Goal: Transaction & Acquisition: Purchase product/service

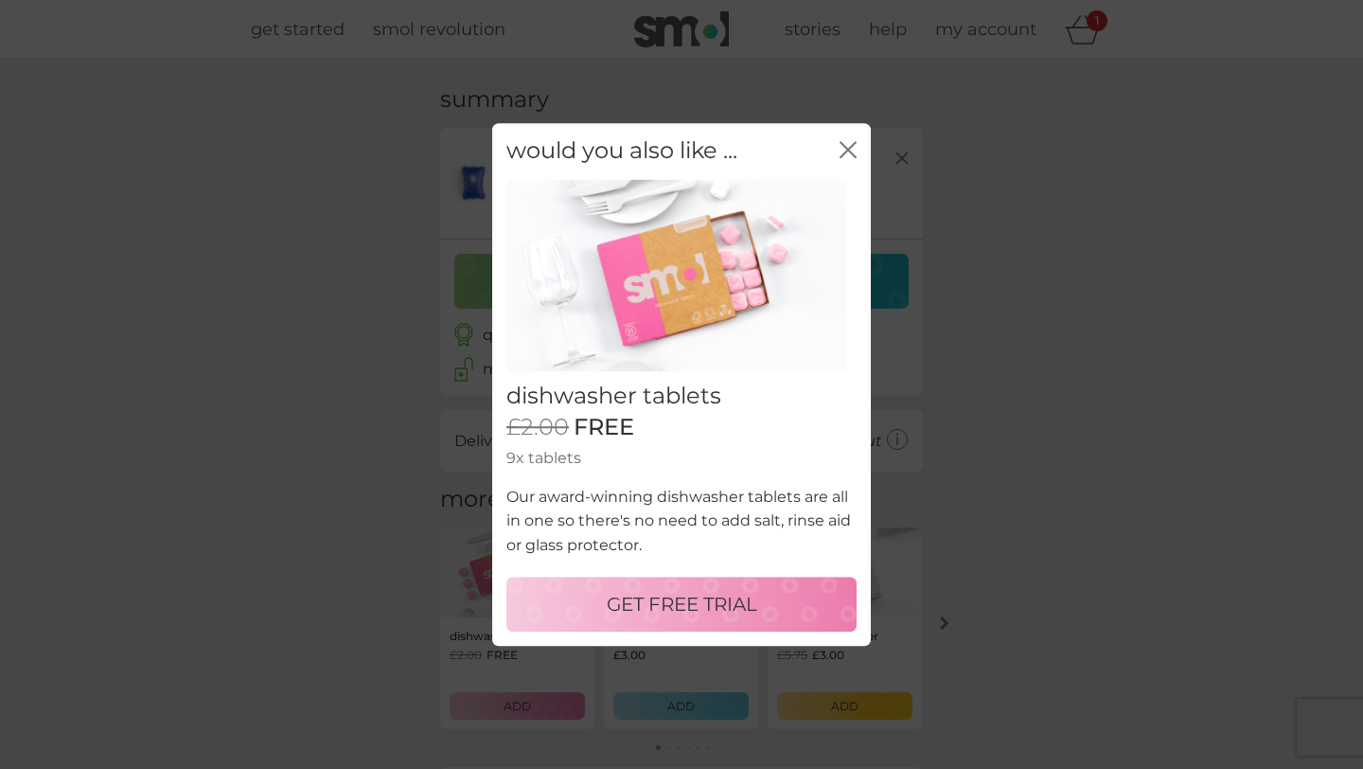
click at [844, 159] on button "close" at bounding box center [848, 151] width 17 height 20
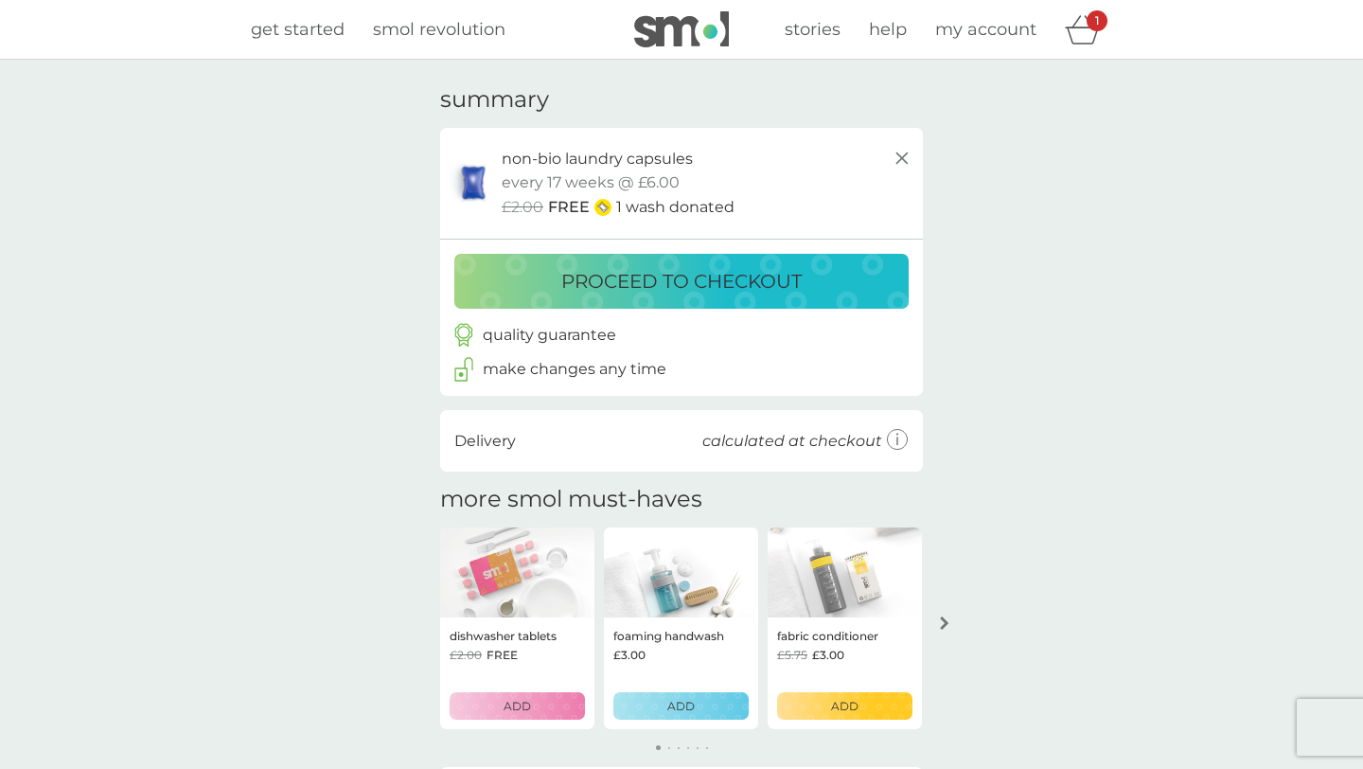
click at [845, 147] on div "non-bio laundry capsules" at bounding box center [708, 159] width 412 height 25
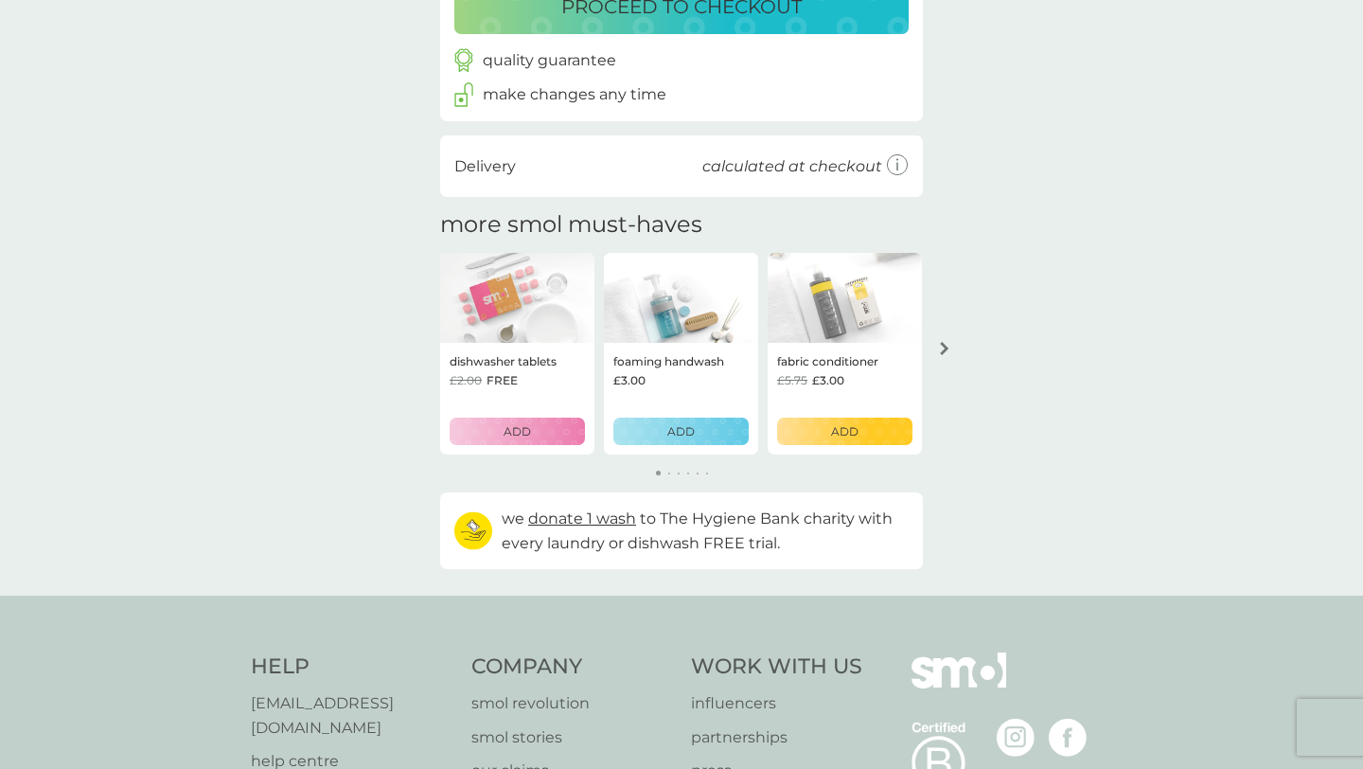
scroll to position [279, 0]
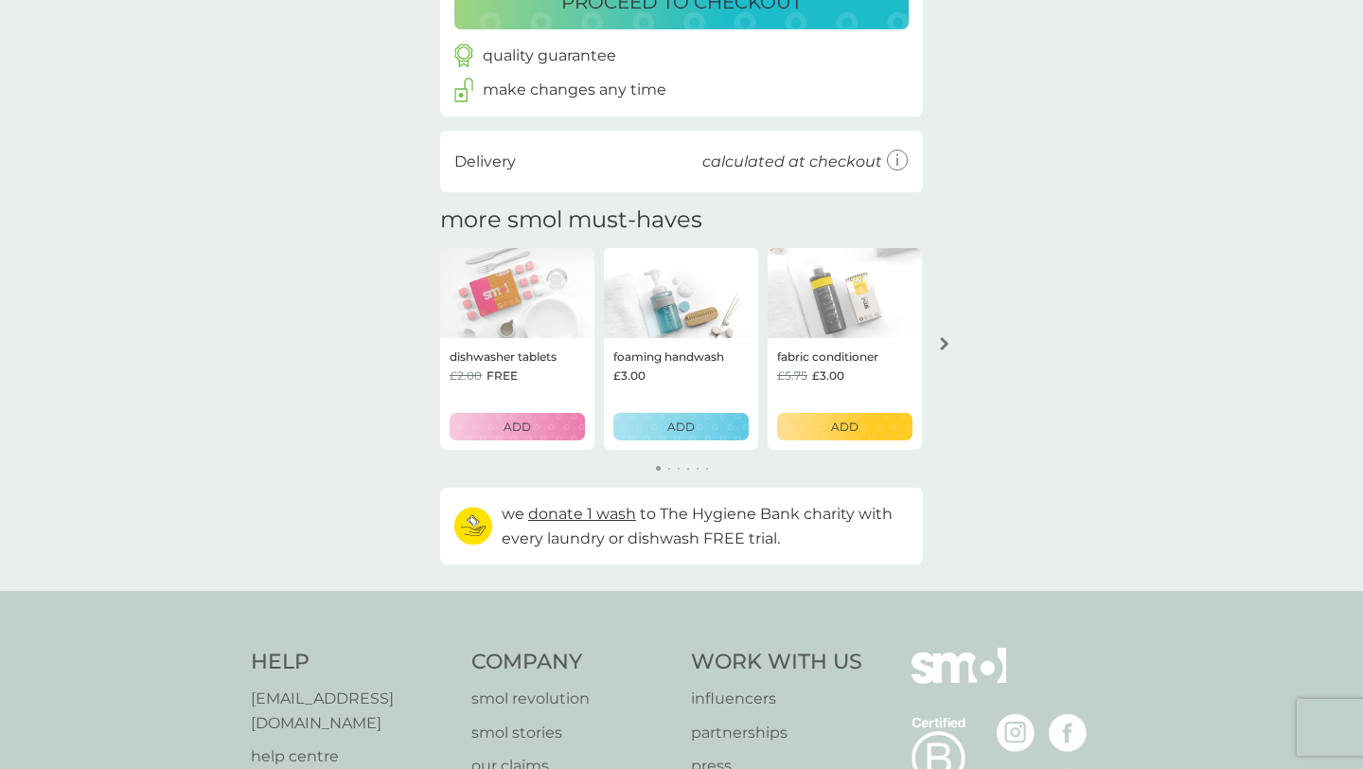
click at [946, 342] on icon "arrow right" at bounding box center [944, 343] width 9 height 13
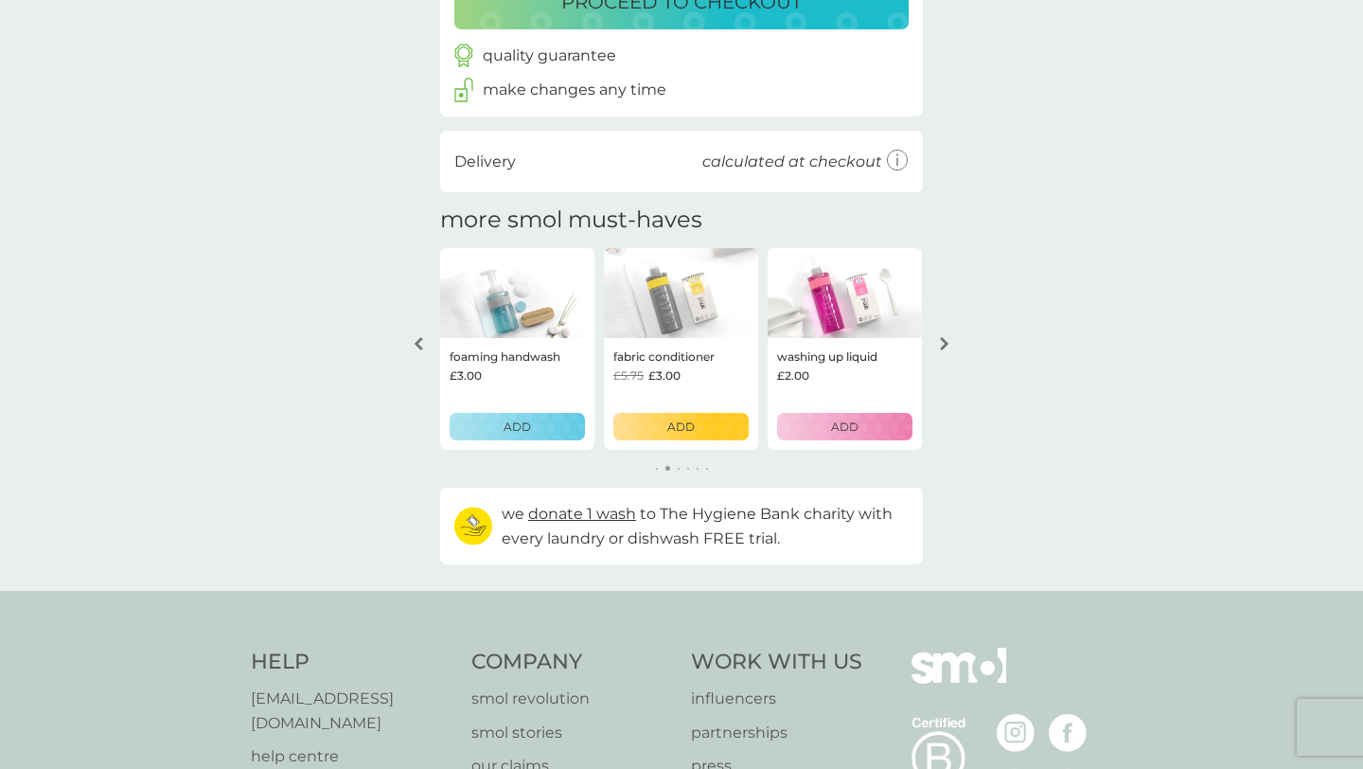
click at [946, 342] on icon "arrow right" at bounding box center [944, 343] width 9 height 13
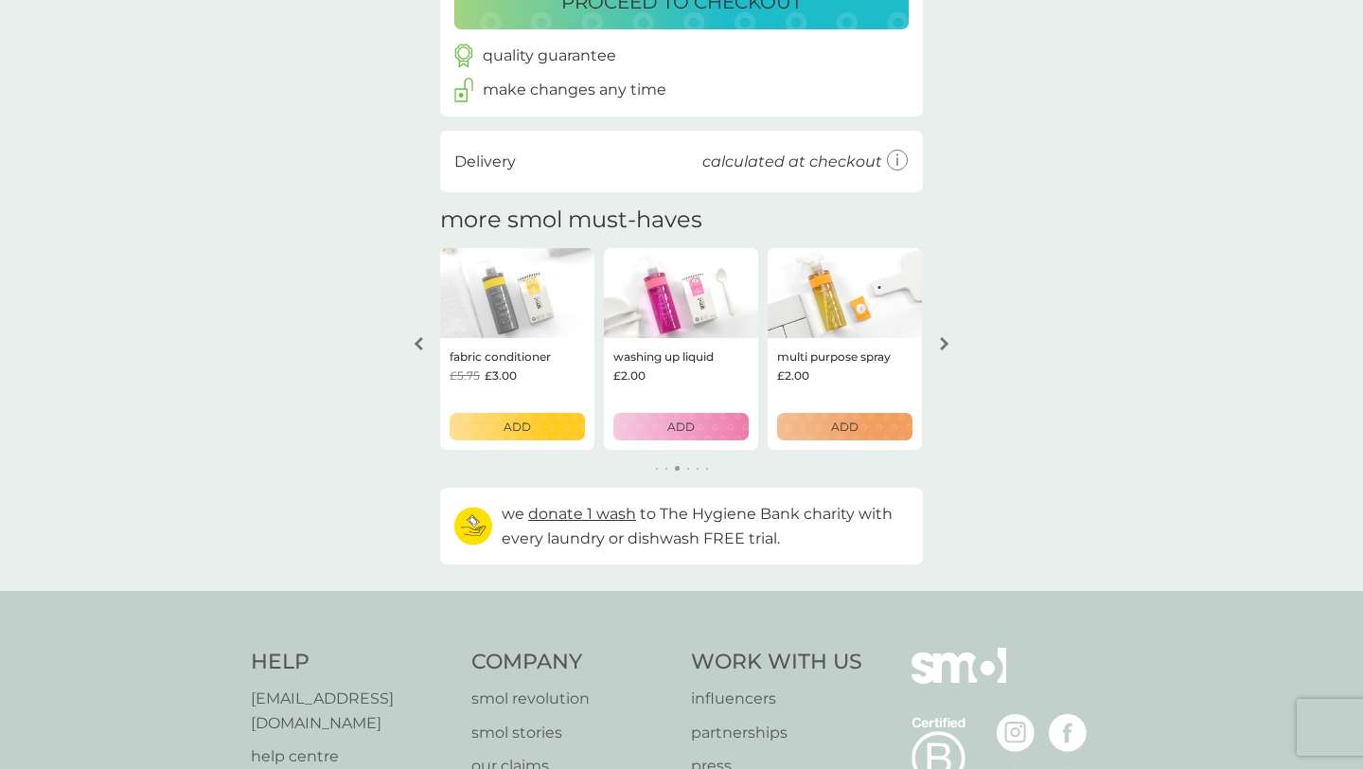
click at [946, 342] on icon "arrow right" at bounding box center [944, 343] width 9 height 13
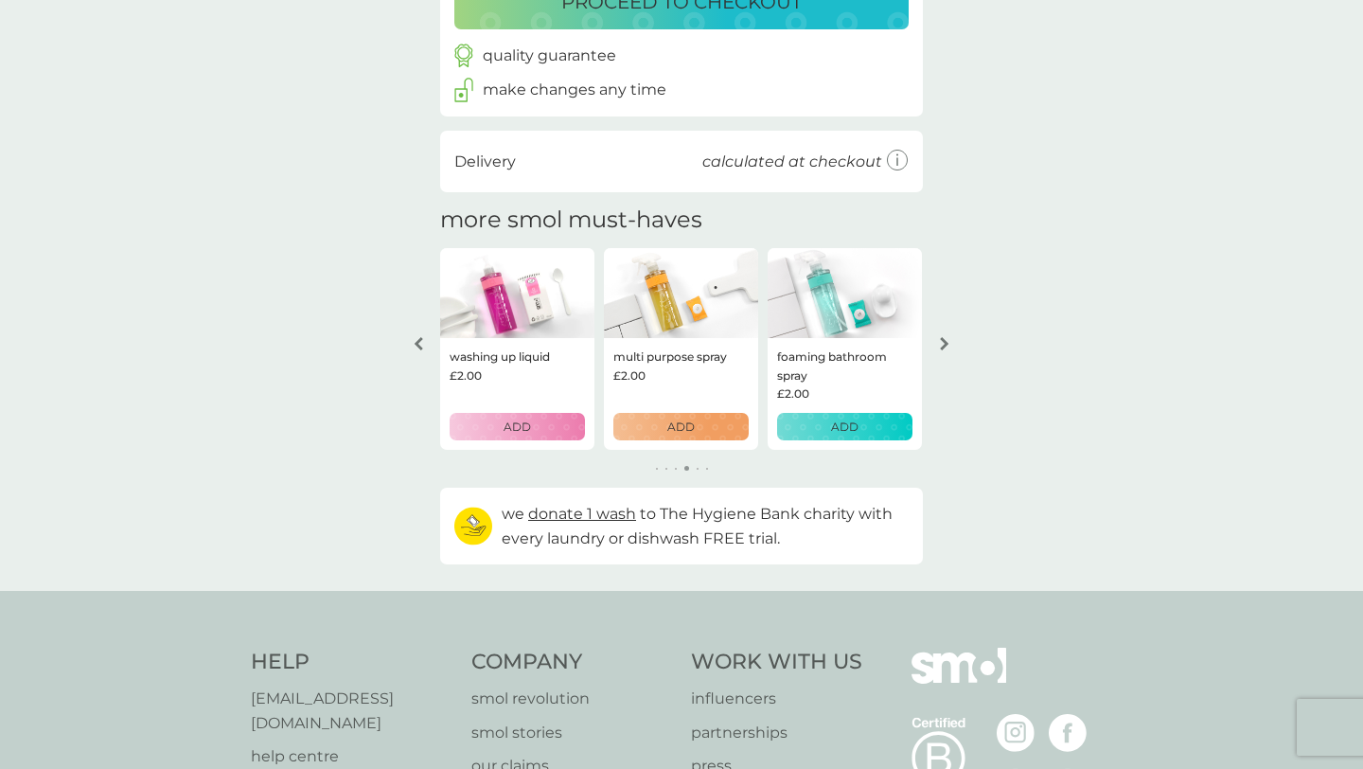
click at [946, 342] on icon "arrow right" at bounding box center [944, 343] width 9 height 13
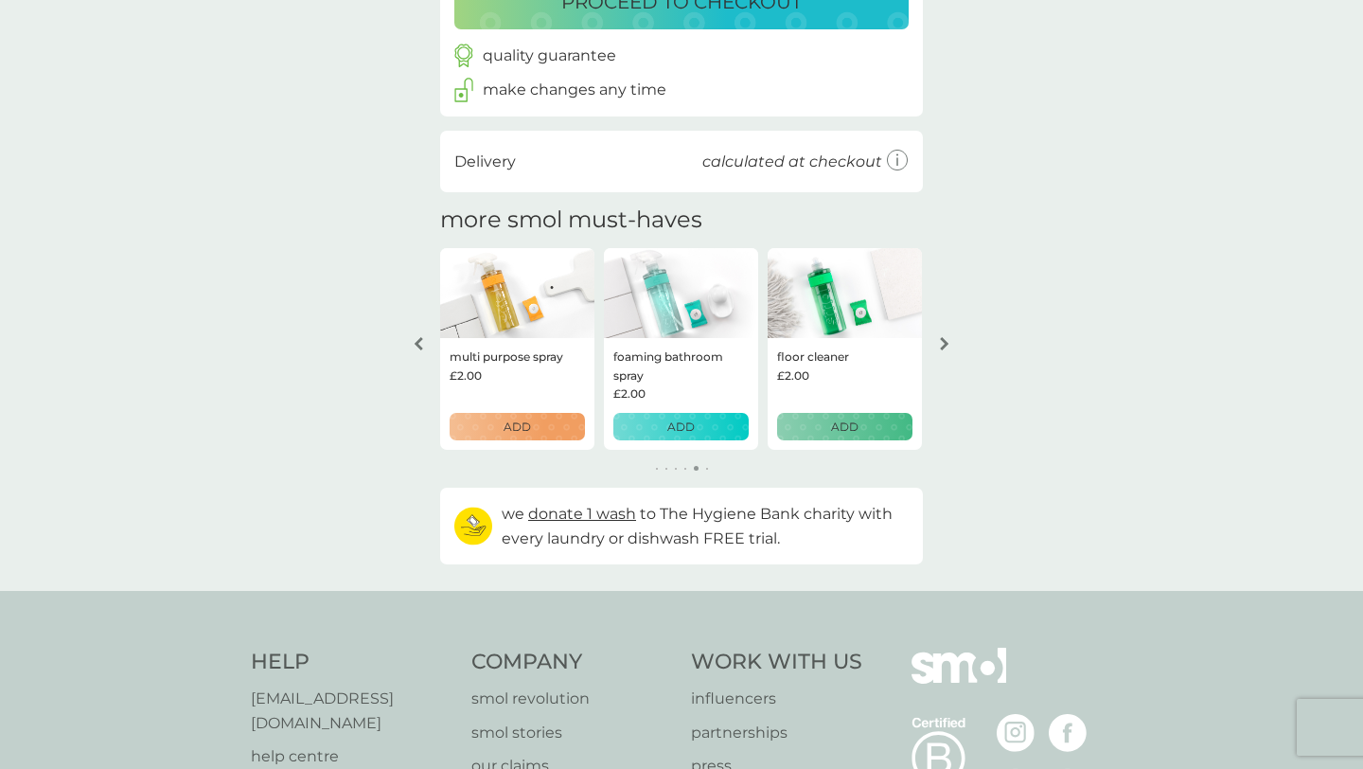
click at [946, 342] on icon "arrow right" at bounding box center [944, 343] width 9 height 13
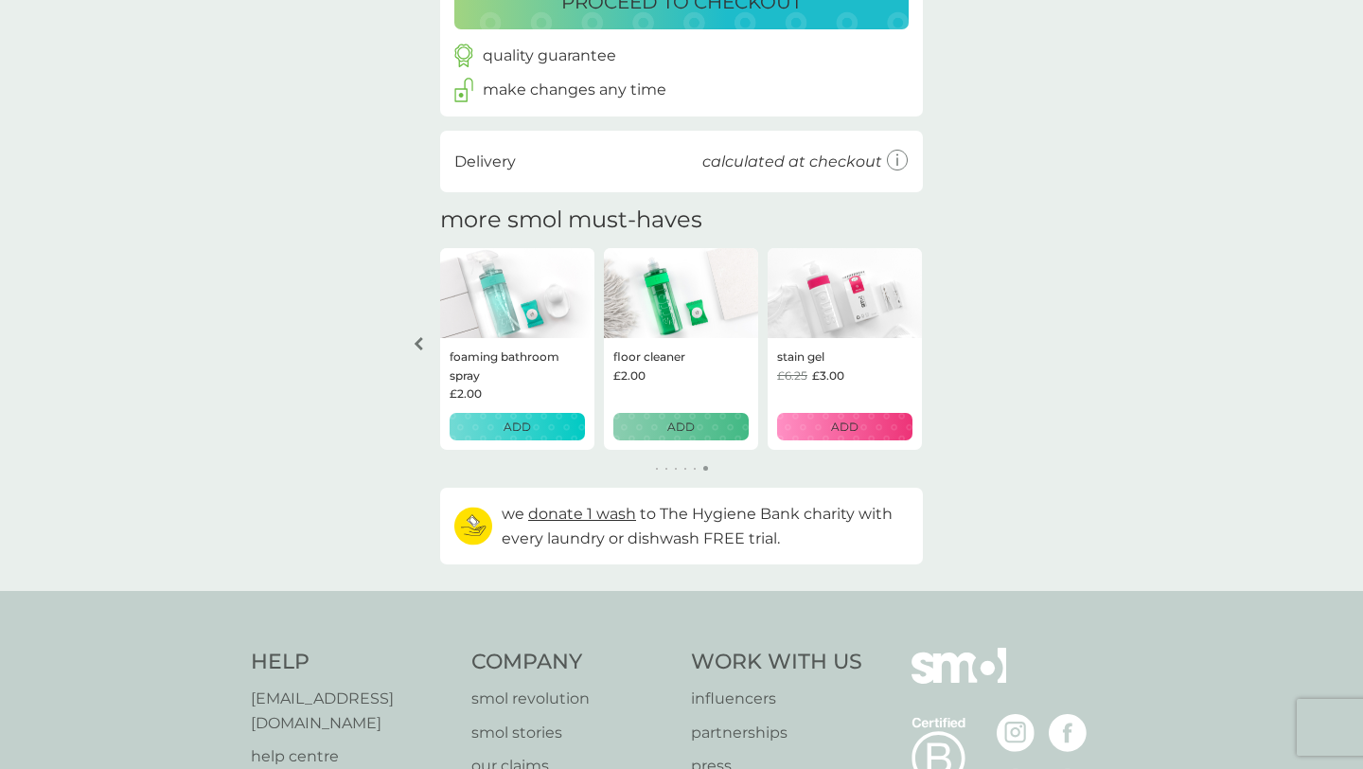
click at [946, 342] on div "your basket summary non-bio laundry capsules trial pack every 17 weeks @ £6.00 …" at bounding box center [681, 185] width 1363 height 810
click at [406, 332] on button "arrow left" at bounding box center [418, 344] width 32 height 34
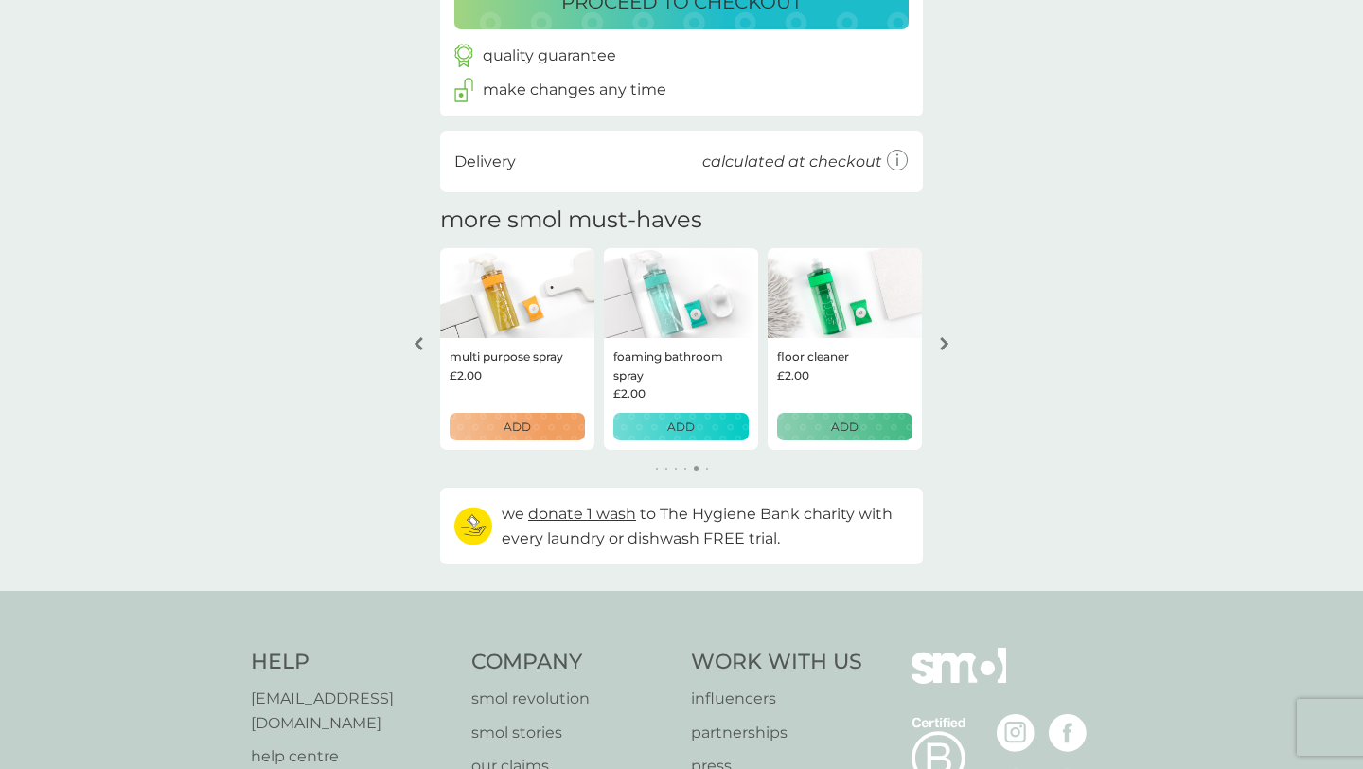
click at [406, 332] on button "arrow left" at bounding box center [418, 344] width 32 height 34
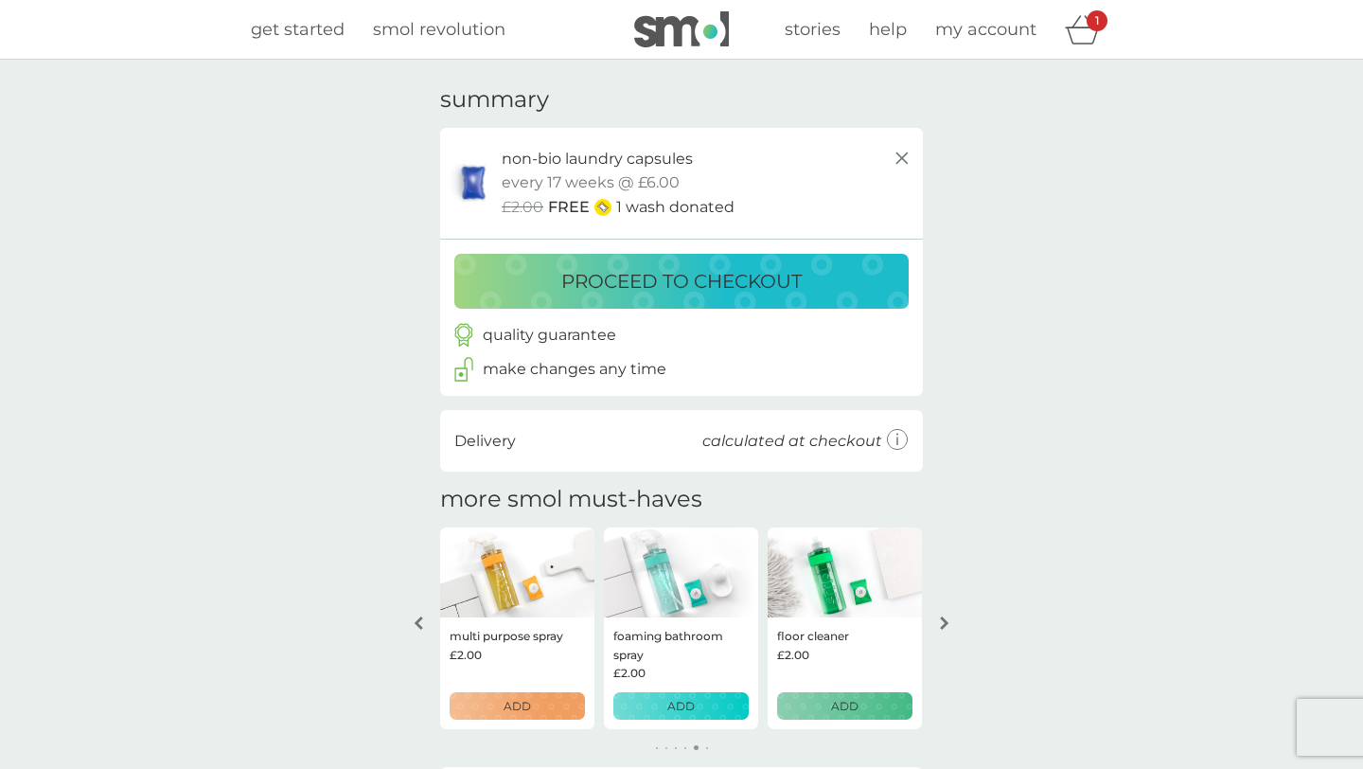
scroll to position [1, 0]
click at [412, 615] on div "arrow left" at bounding box center [418, 621] width 15 height 13
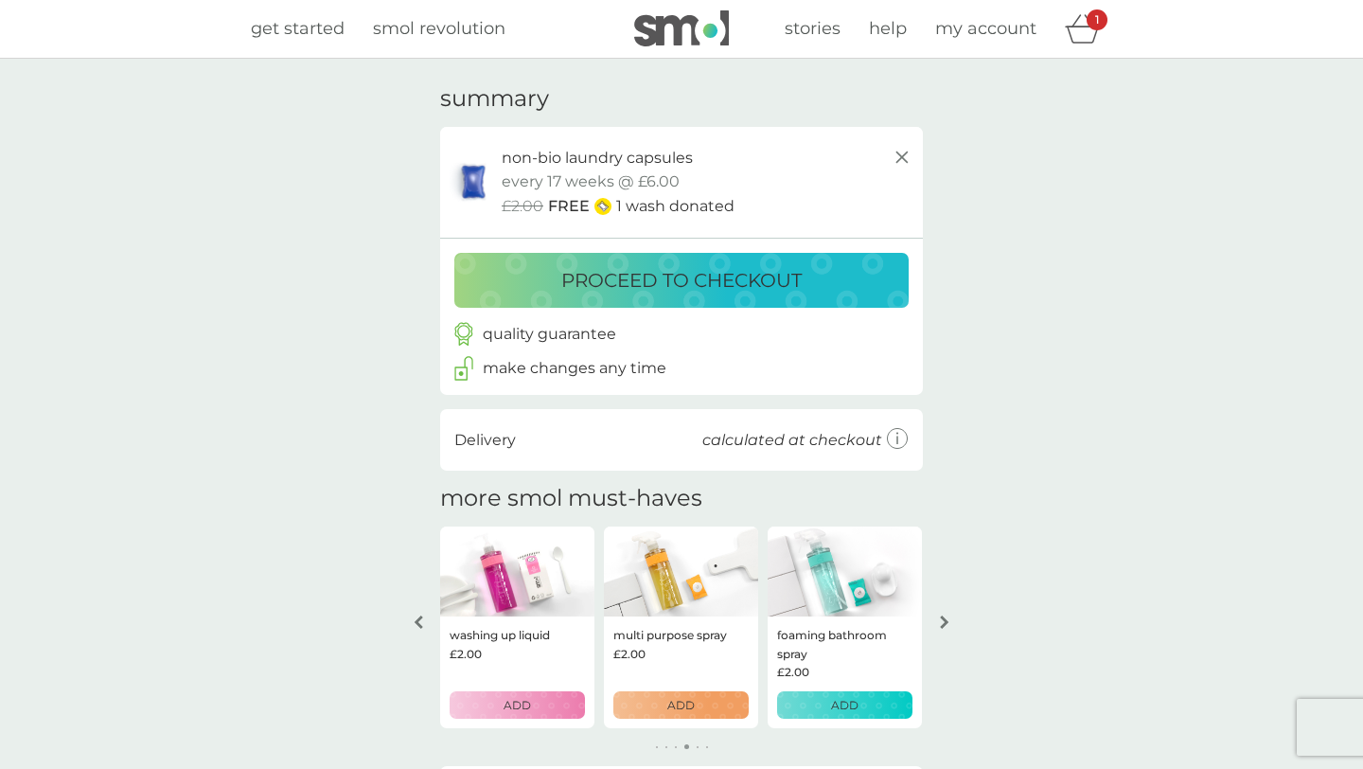
click at [412, 615] on div "arrow left" at bounding box center [418, 621] width 15 height 13
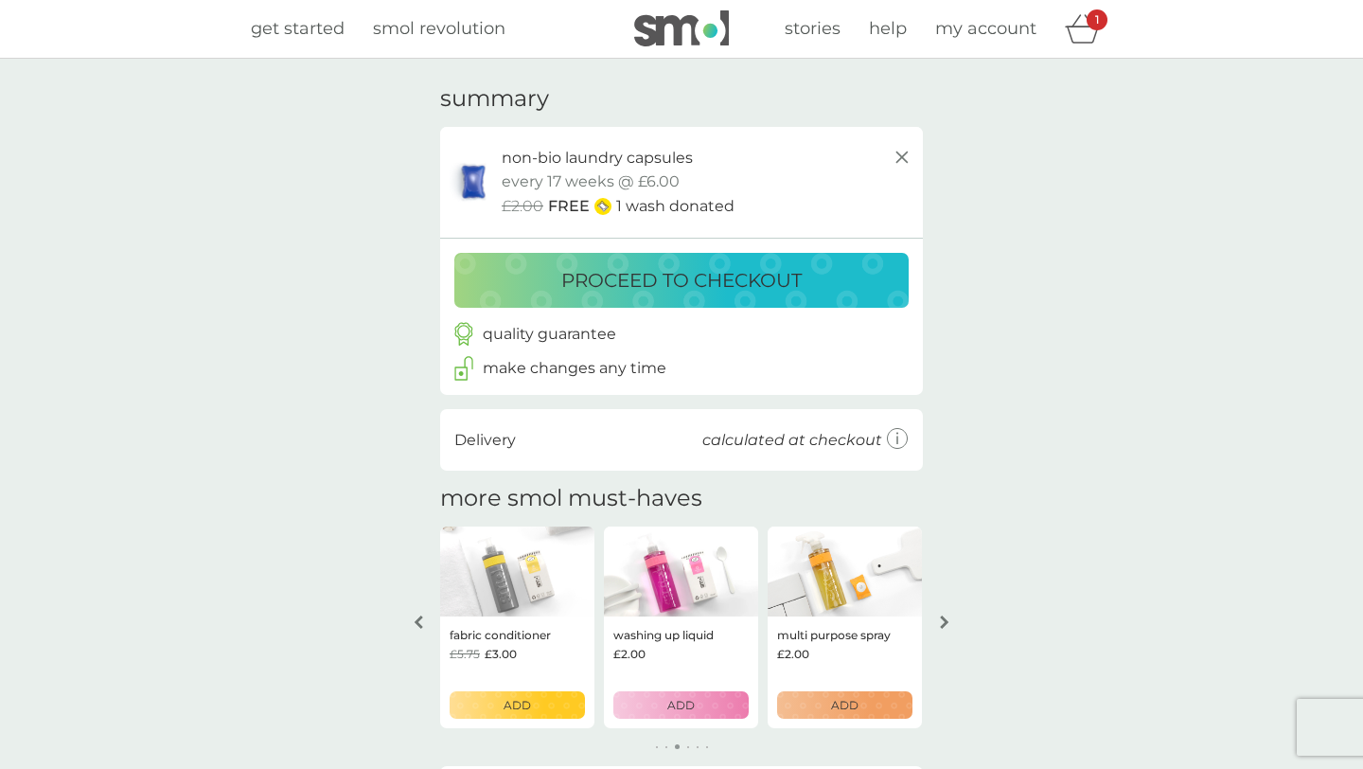
click at [412, 615] on div "arrow left" at bounding box center [418, 621] width 15 height 13
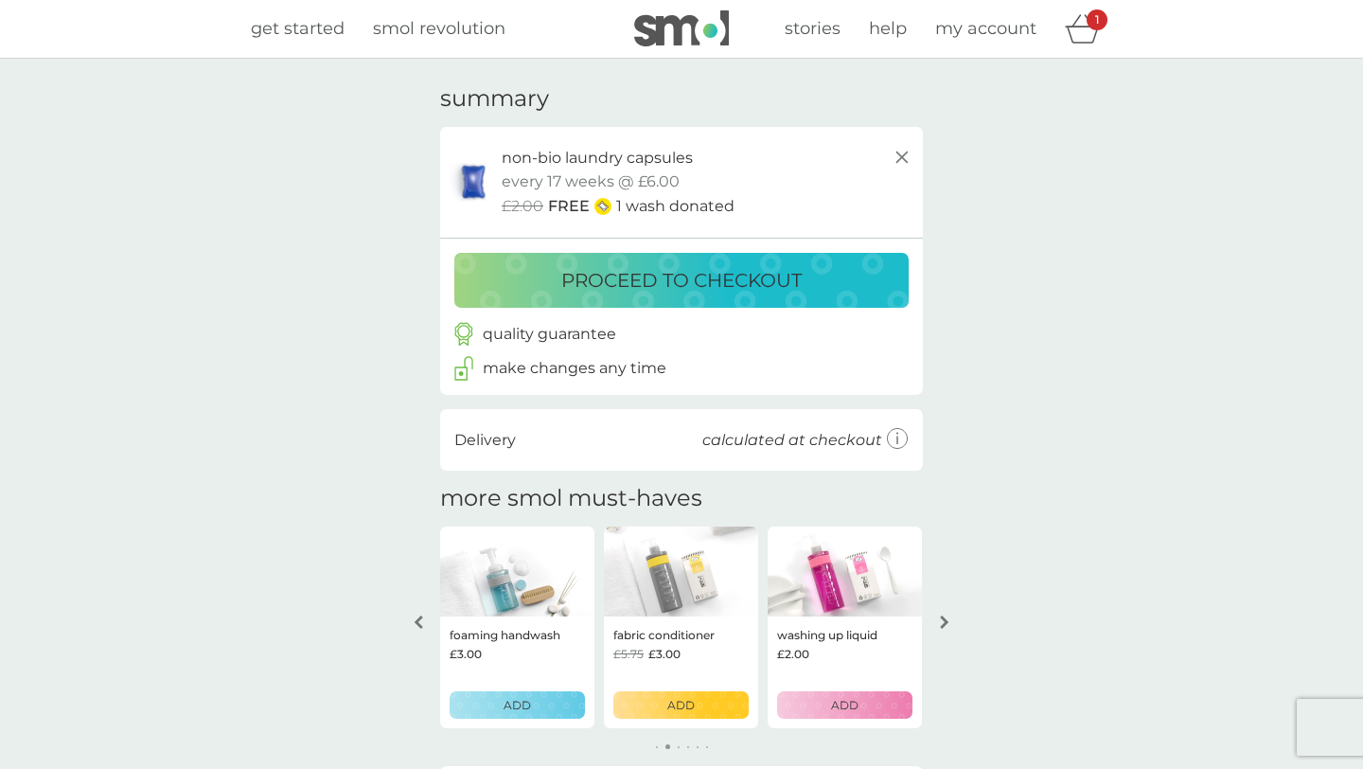
click at [412, 615] on div "arrow left" at bounding box center [418, 621] width 15 height 13
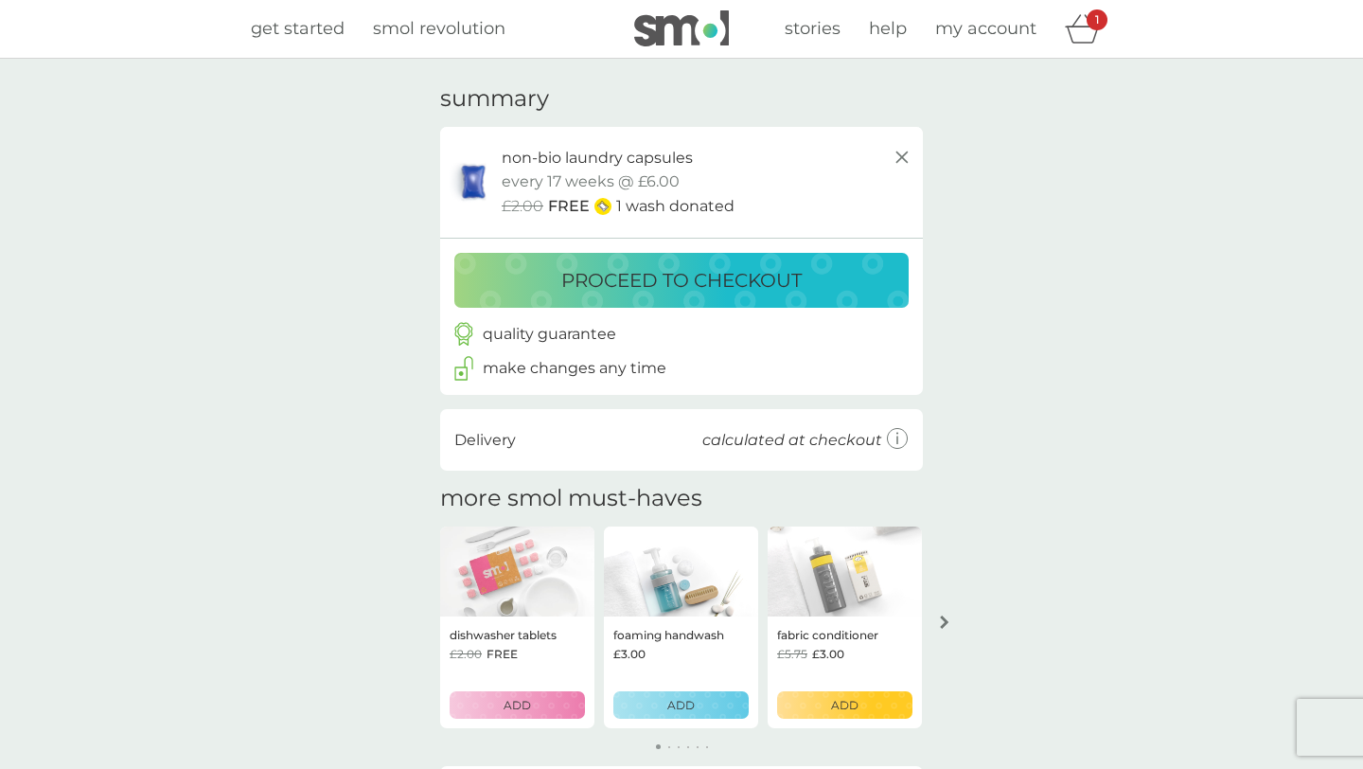
scroll to position [0, 0]
click at [575, 290] on p "proceed to checkout" at bounding box center [681, 281] width 240 height 30
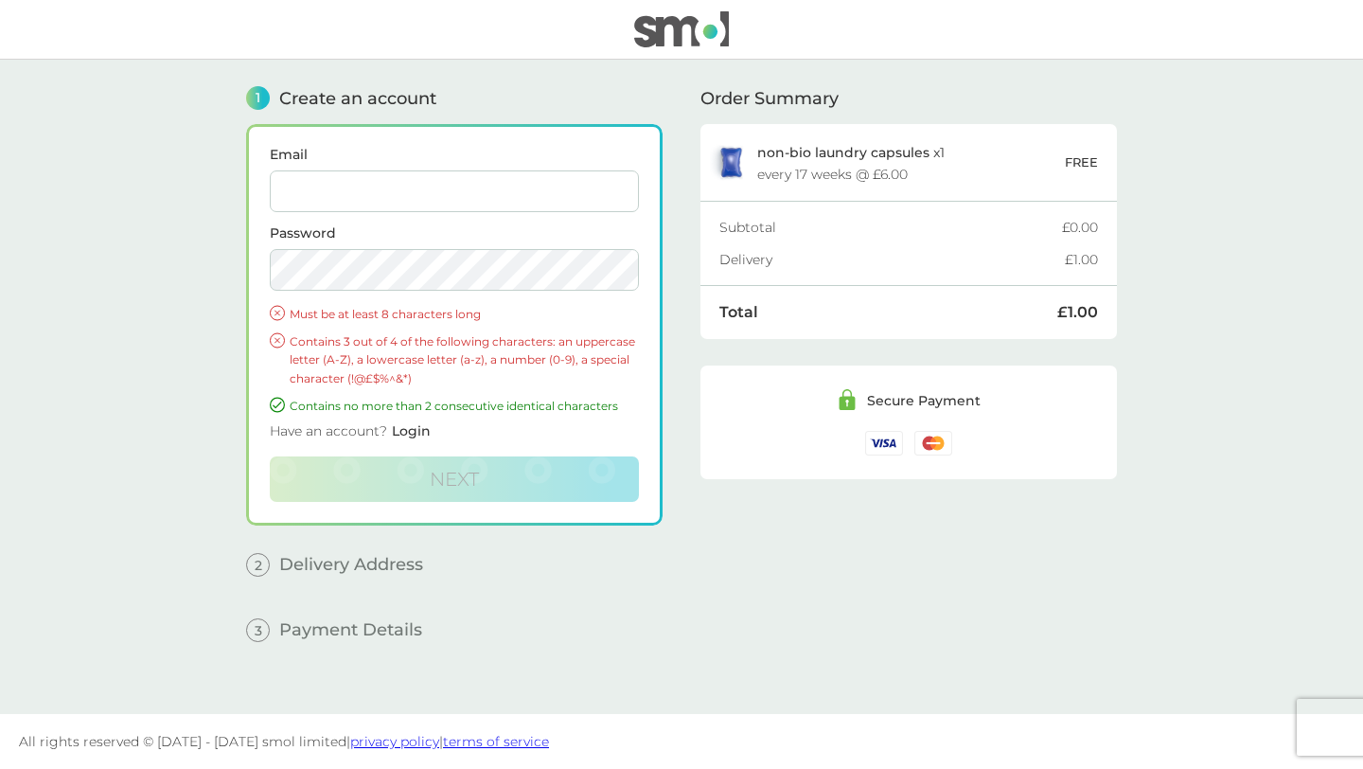
click at [483, 192] on input "Email" at bounding box center [454, 191] width 369 height 42
type input "ol306@cam.ac.uk"
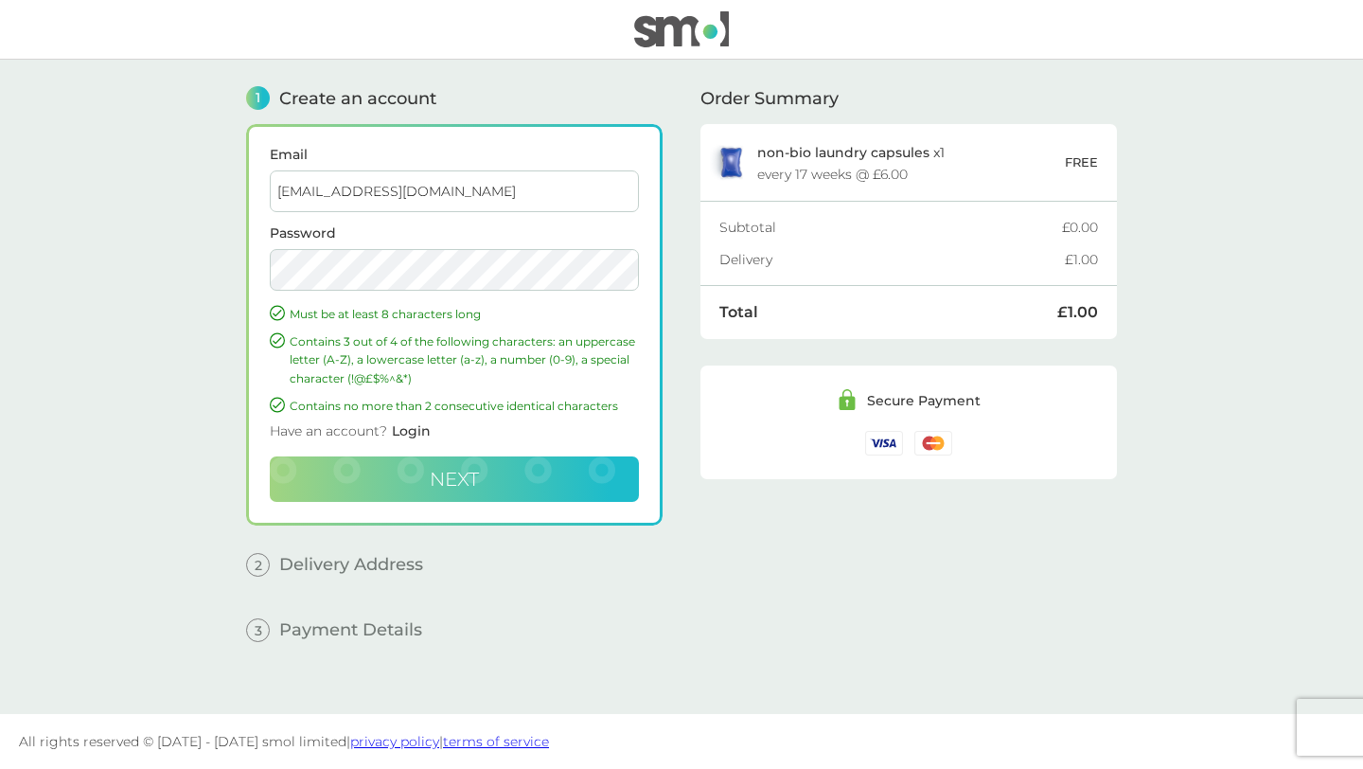
click at [472, 483] on span "Next" at bounding box center [454, 479] width 49 height 23
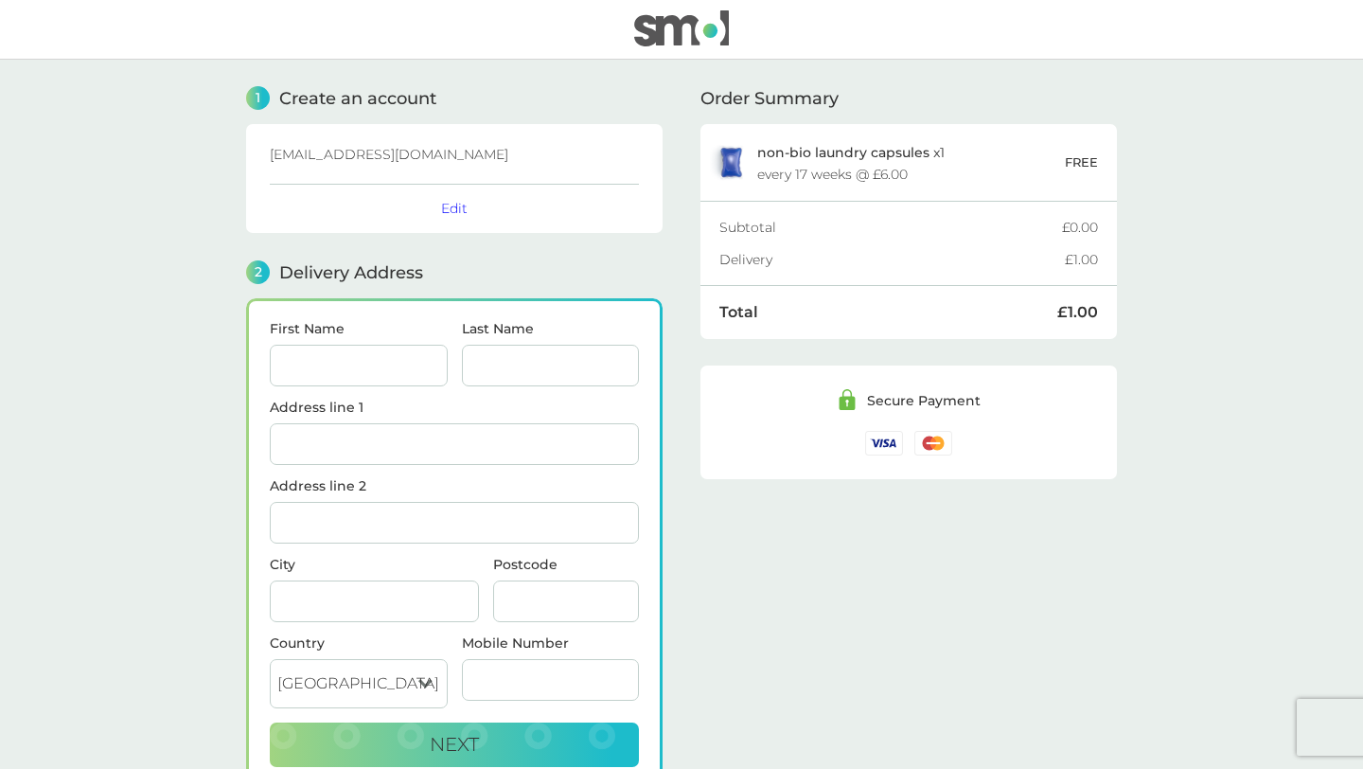
scroll to position [170, 0]
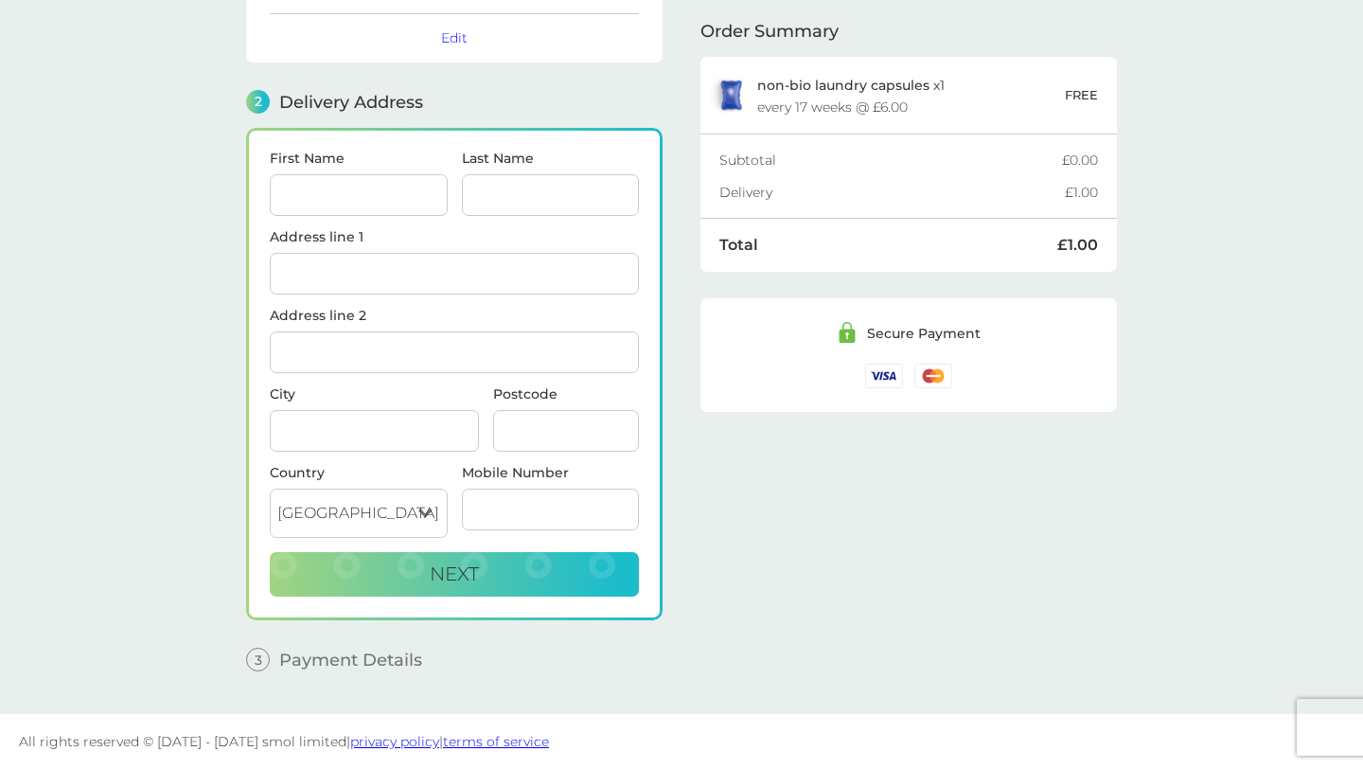
click at [360, 202] on input "First Name" at bounding box center [359, 195] width 178 height 42
type input "Funmi"
type input "Looi-Somoye"
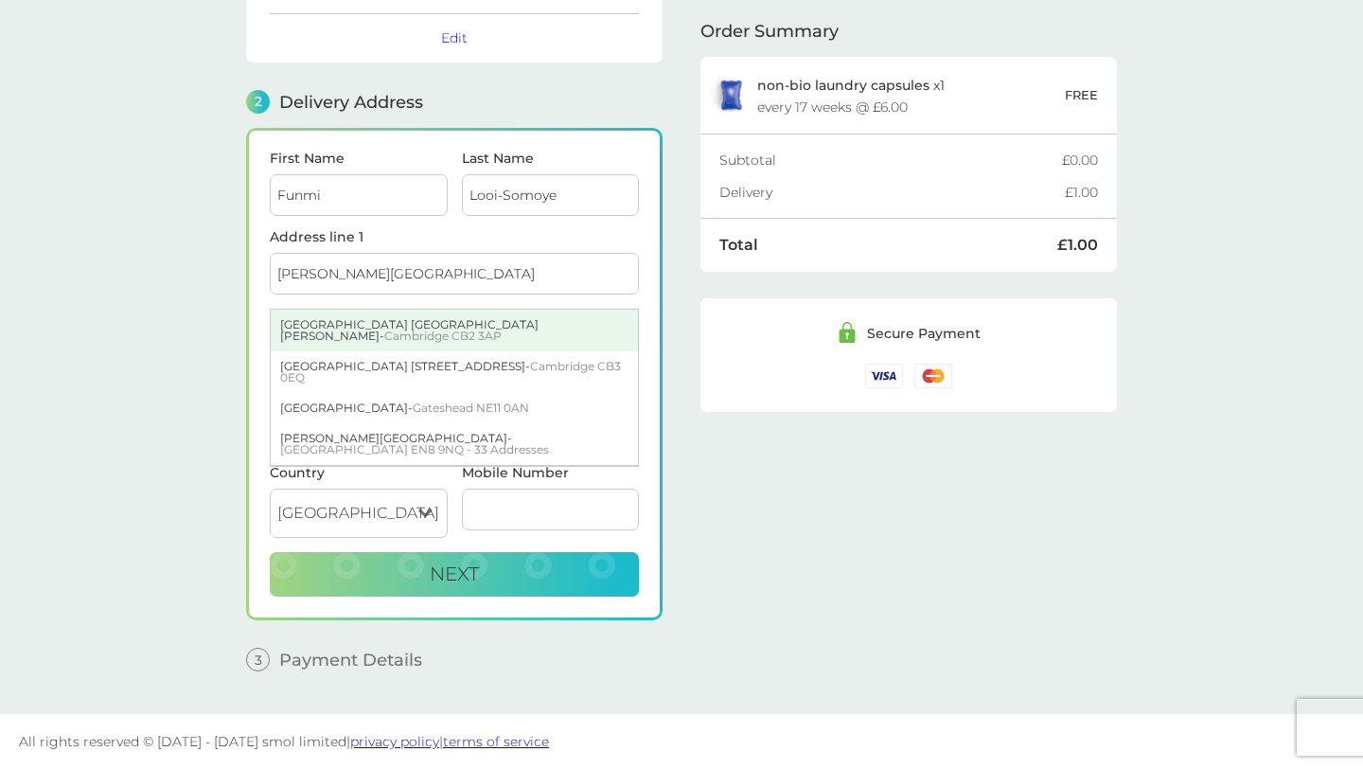
click at [343, 325] on div "Emmanuel College St. Andrews Street - Cambridge CB2 3AP" at bounding box center [454, 331] width 367 height 42
type input "[GEOGRAPHIC_DATA][PERSON_NAME]"
type input "[GEOGRAPHIC_DATA]"
type input "CB2 3AP"
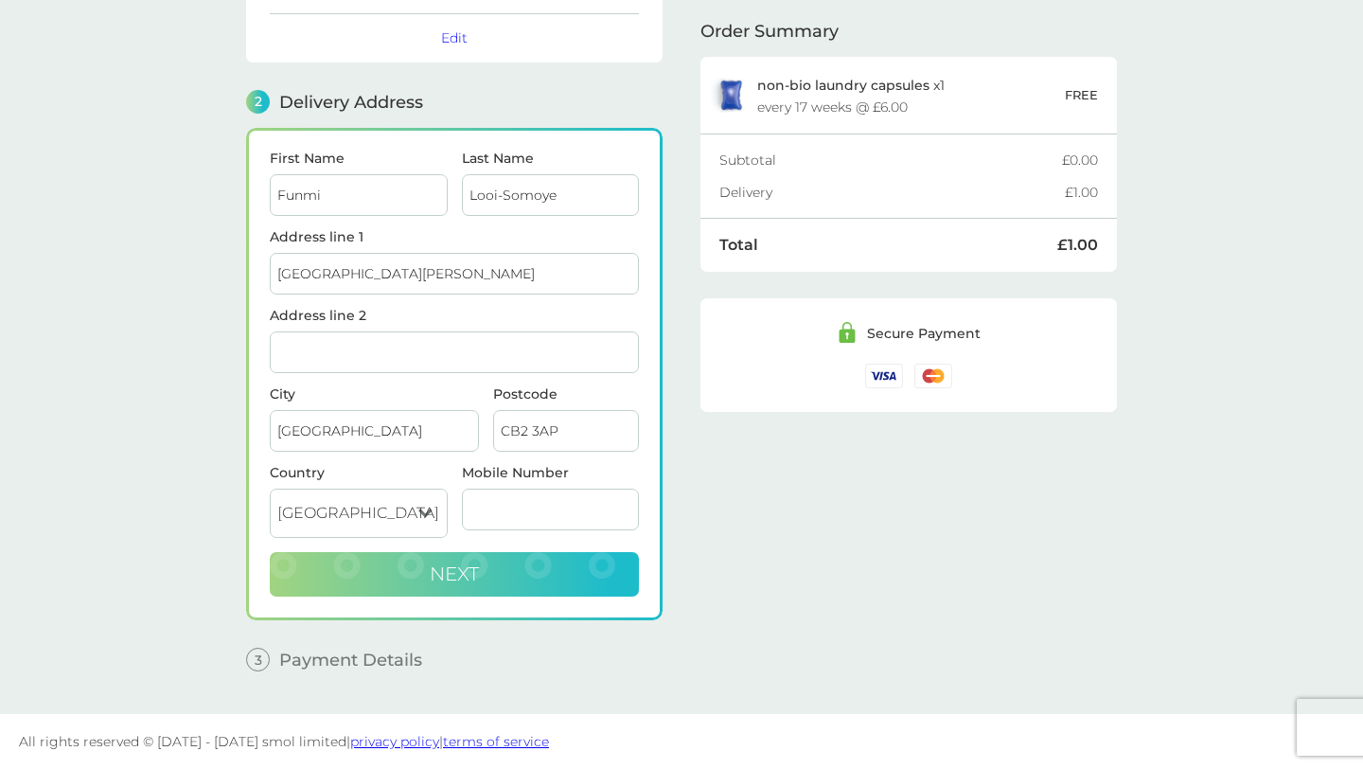
click at [467, 563] on span "Next" at bounding box center [454, 573] width 49 height 23
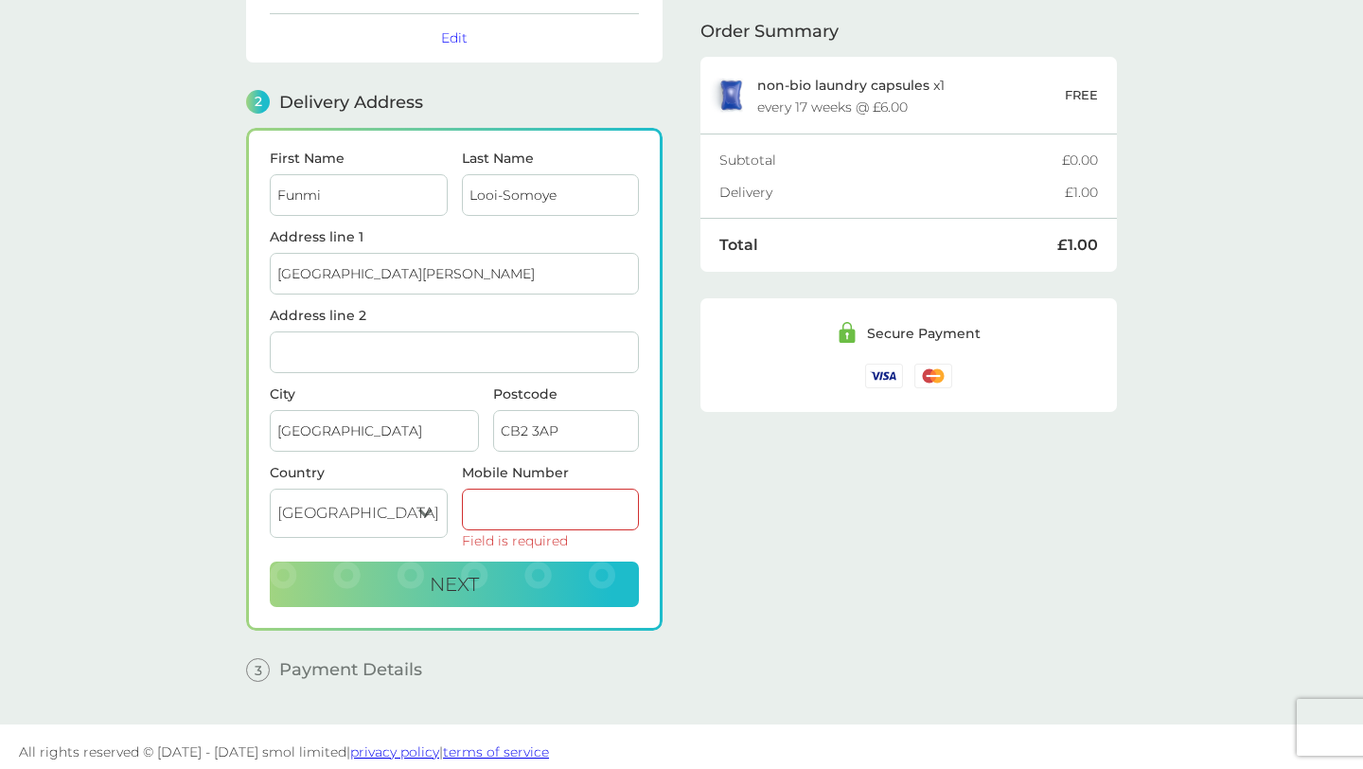
click at [484, 505] on input "Mobile Number" at bounding box center [551, 509] width 178 height 42
type input "07843742377"
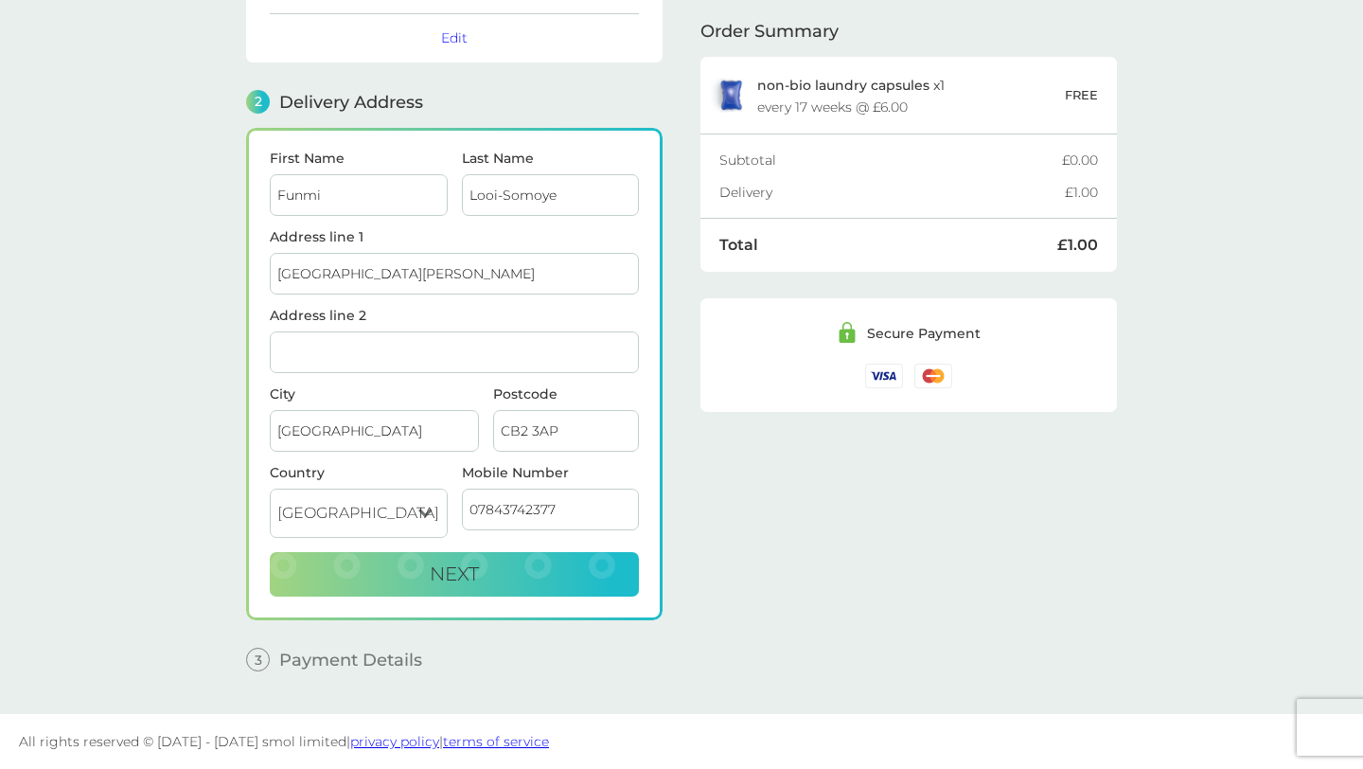
click at [515, 598] on div "First Name Funmi Last Name Looi-Somoye Address line 1 St. Andrews Street Addres…" at bounding box center [454, 374] width 417 height 492
click at [500, 587] on button "Next" at bounding box center [454, 574] width 369 height 45
checkbox input "true"
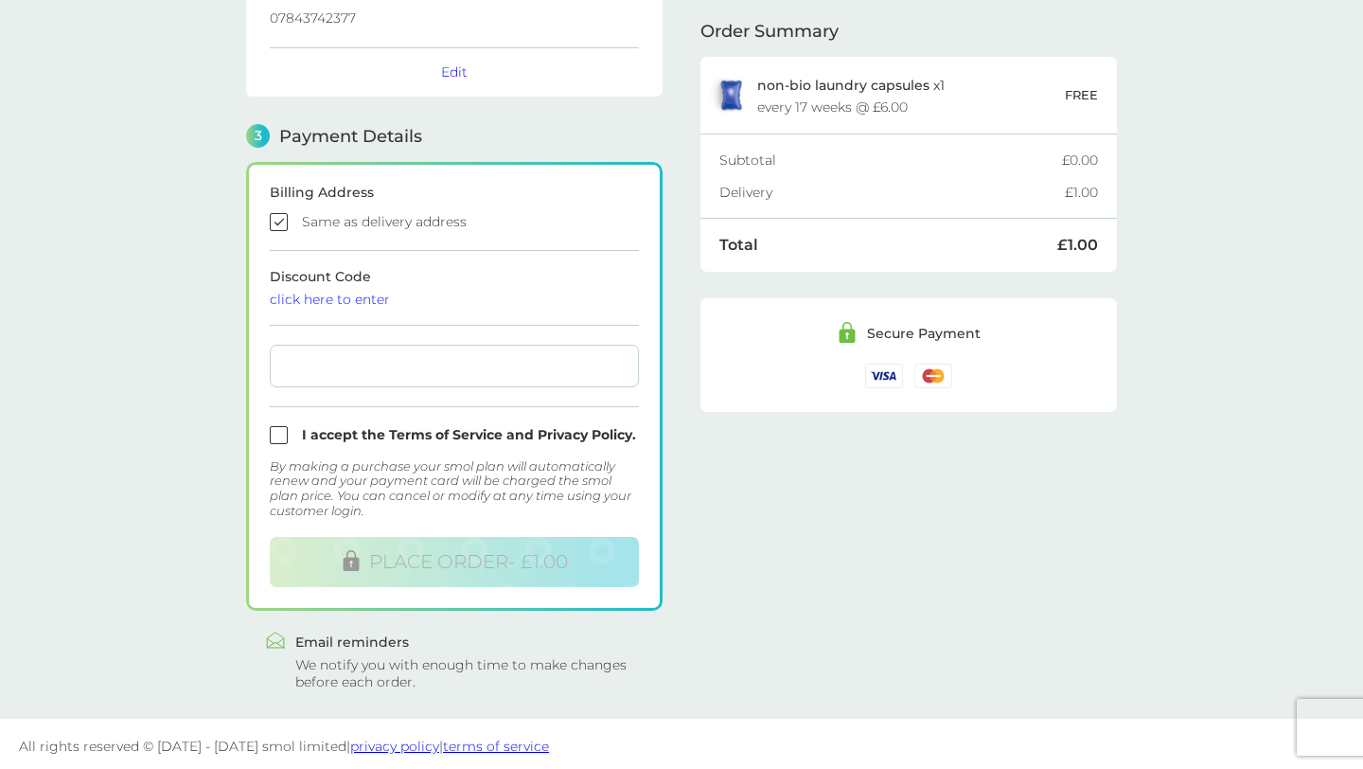
scroll to position [432, 0]
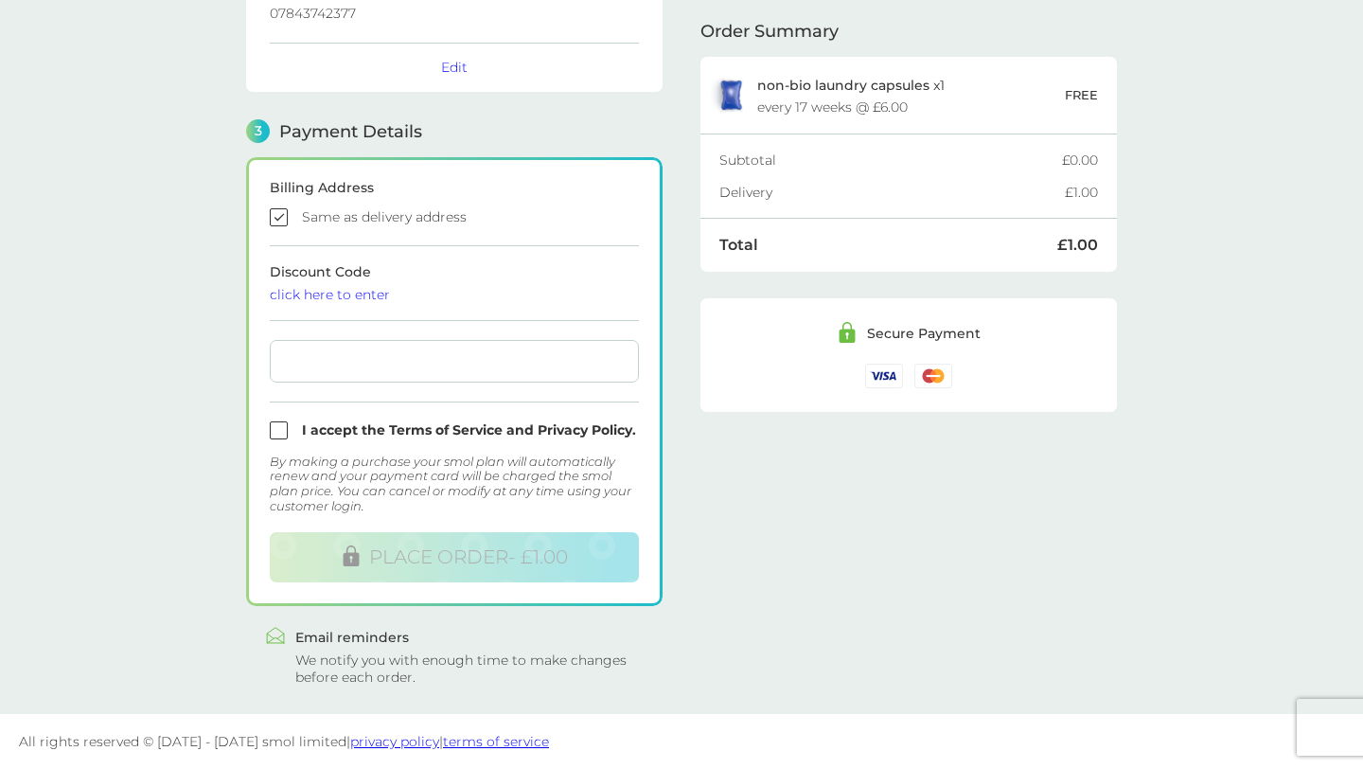
click at [415, 368] on div at bounding box center [454, 361] width 369 height 43
click at [282, 441] on form "Billing Address Same as delivery address Discount Code click here to enter I ac…" at bounding box center [454, 381] width 369 height 401
click at [280, 430] on input "checkbox" at bounding box center [454, 430] width 369 height 18
checkbox input "true"
click at [325, 370] on div at bounding box center [454, 361] width 369 height 43
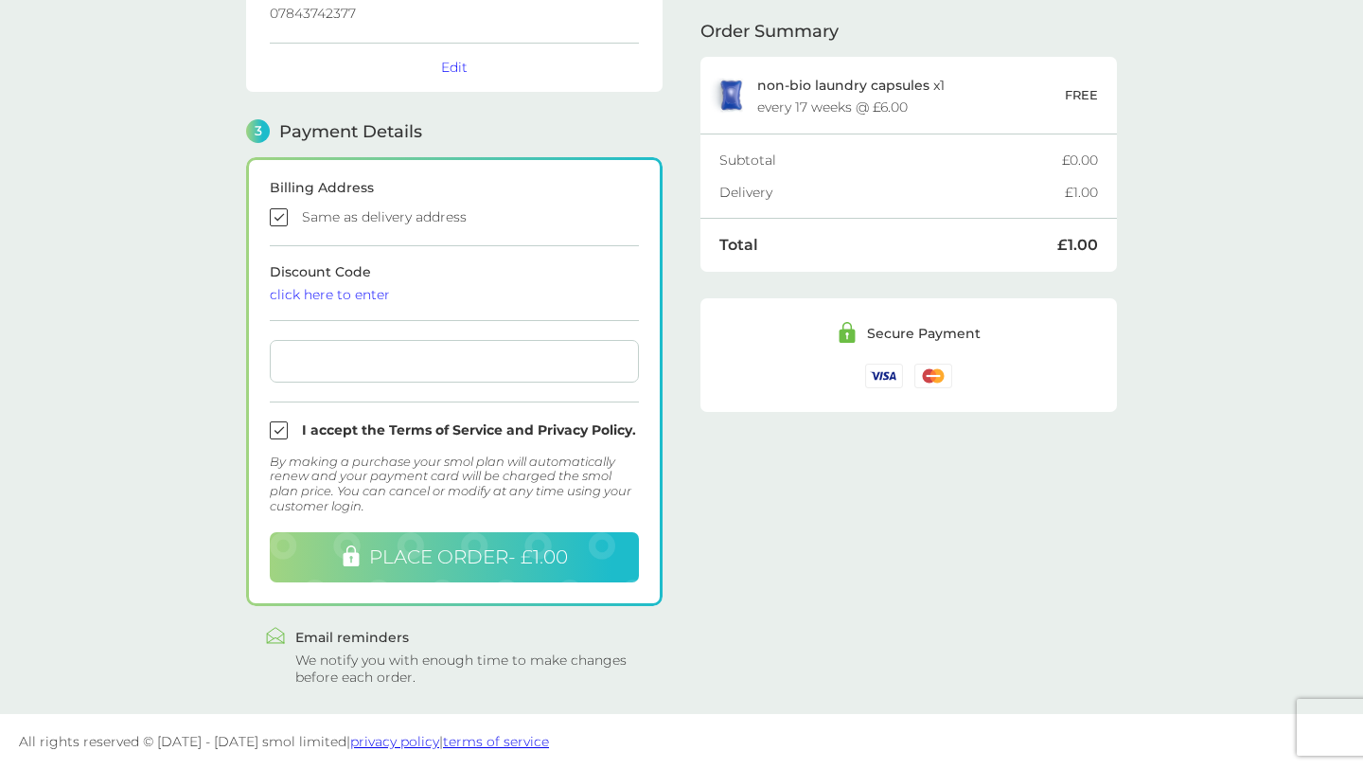
click at [328, 560] on button "PLACE ORDER - £1.00" at bounding box center [454, 557] width 369 height 50
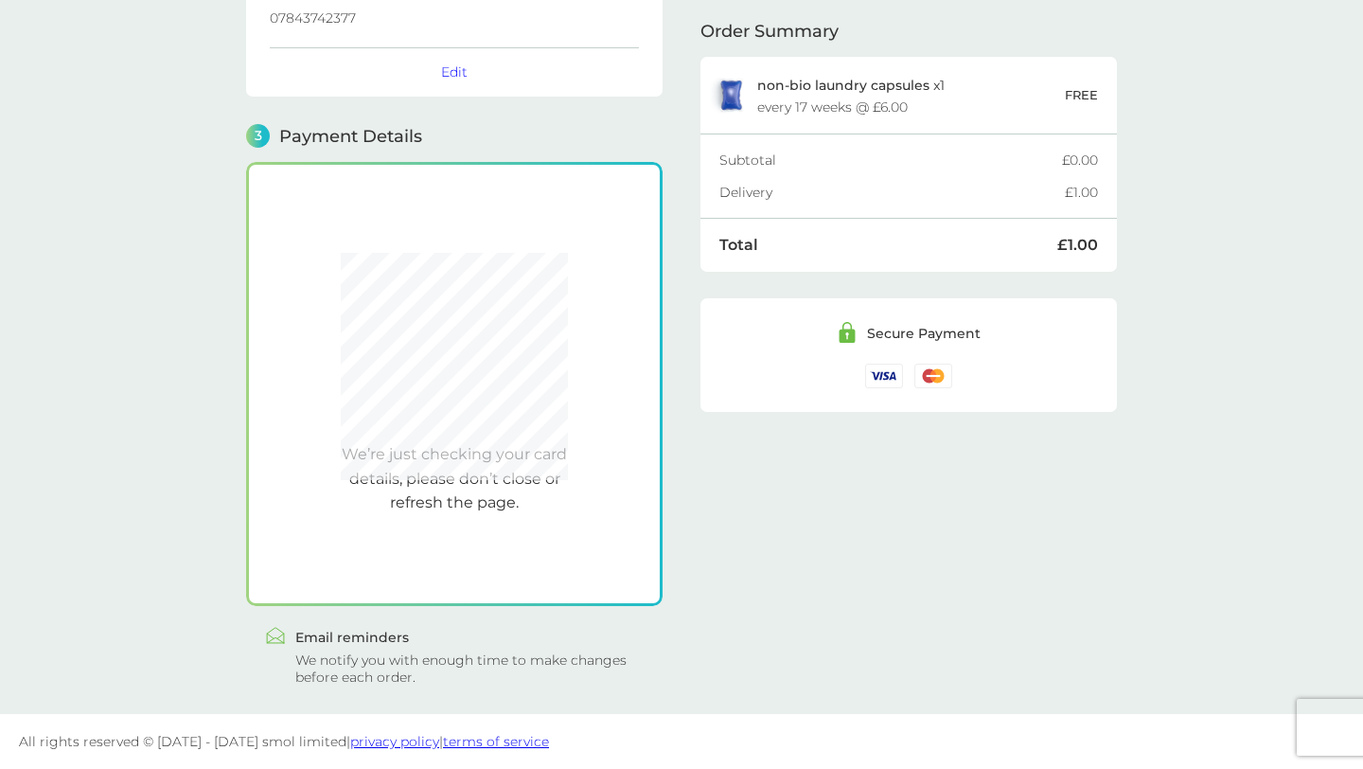
scroll to position [427, 0]
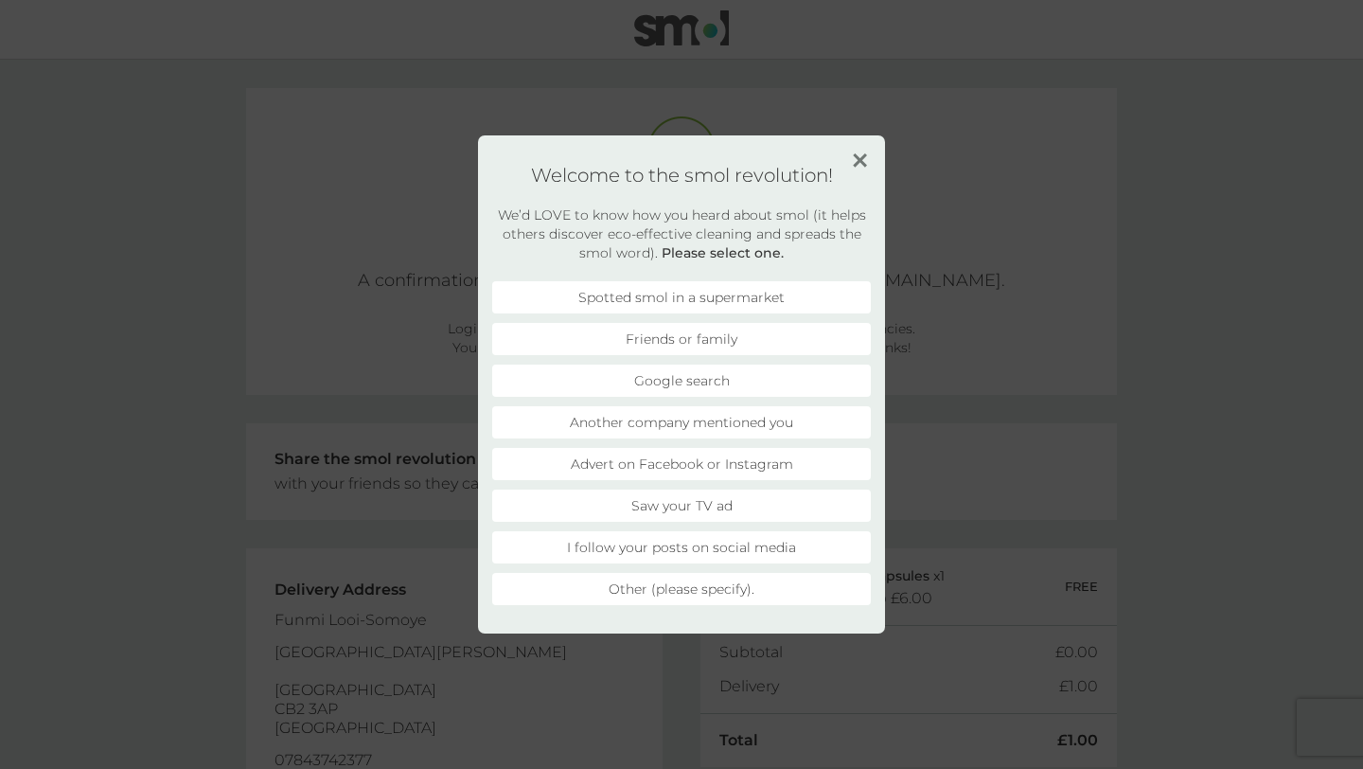
click at [621, 457] on li "Advert on Facebook or Instagram" at bounding box center [681, 464] width 379 height 32
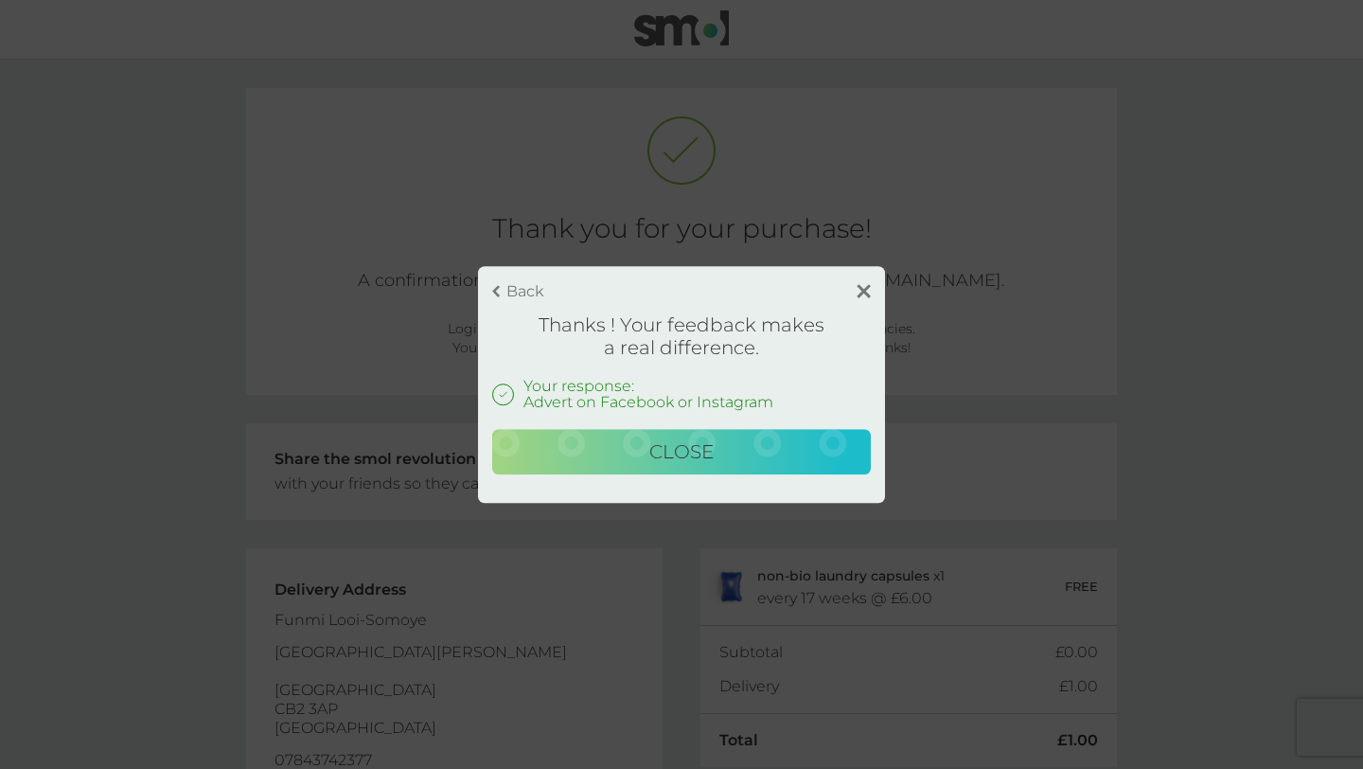
click at [871, 282] on div "Back Thanks ! Your feedback makes a real difference. Your response: Advert on F…" at bounding box center [681, 384] width 407 height 237
click at [871, 290] on div "Back Thanks ! Your feedback makes a real difference. Your response: Advert on F…" at bounding box center [681, 384] width 407 height 237
click at [860, 293] on img at bounding box center [864, 291] width 14 height 14
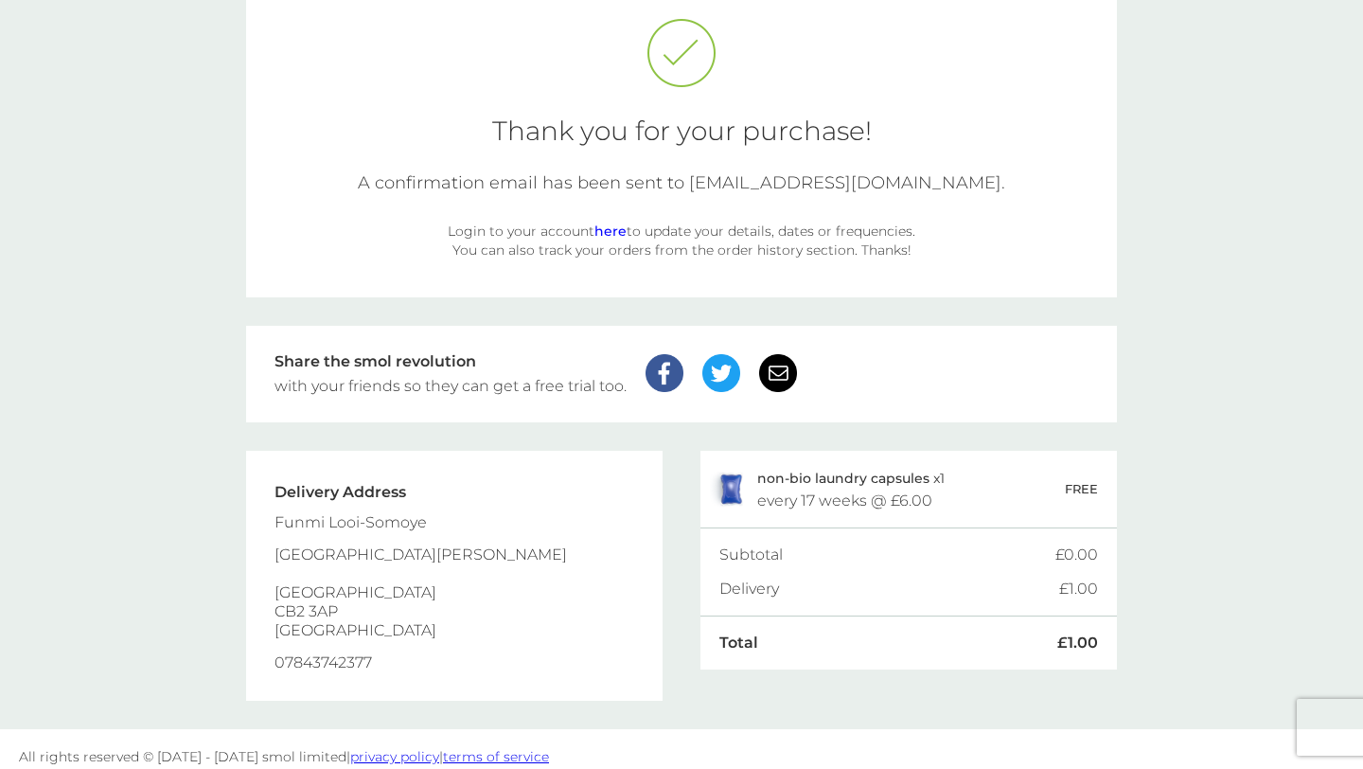
scroll to position [113, 0]
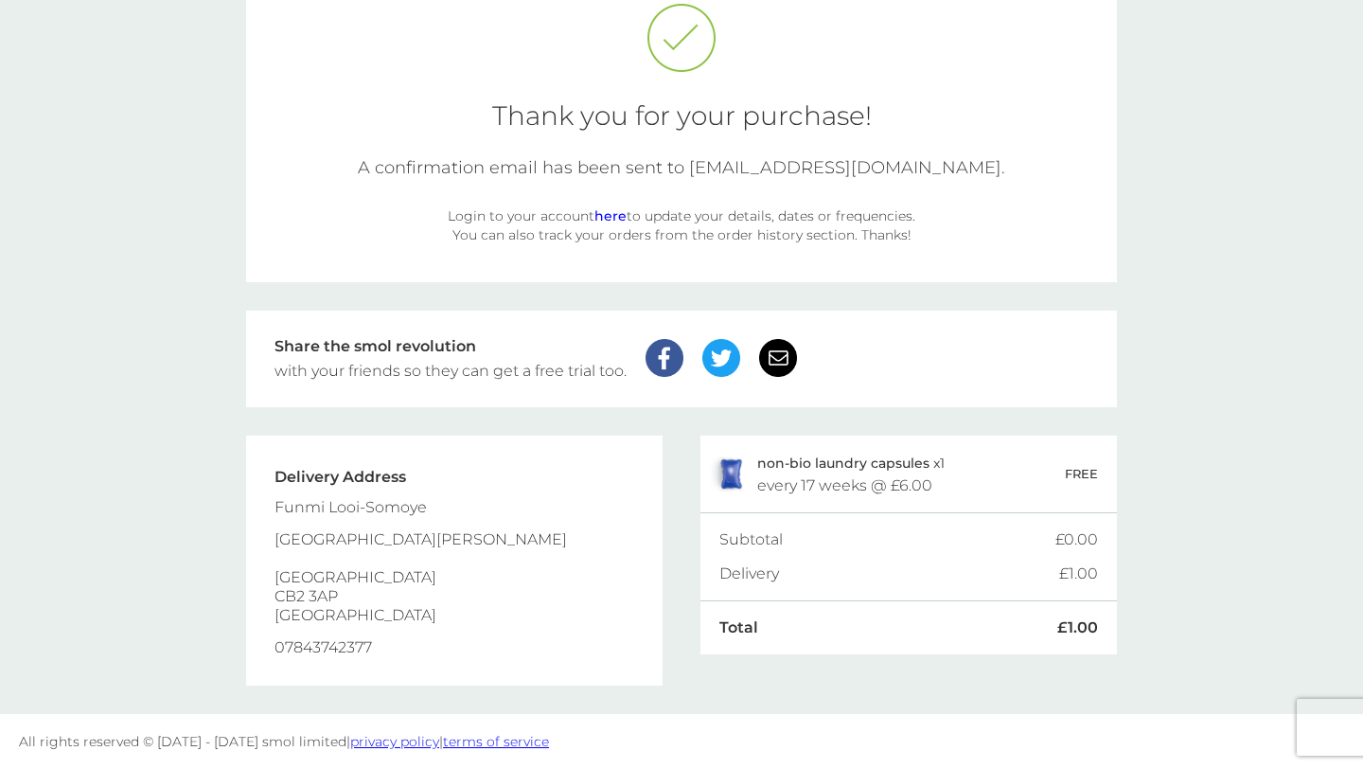
click at [400, 549] on div "[STREET_ADDRESS][PERSON_NAME]" at bounding box center [421, 577] width 293 height 95
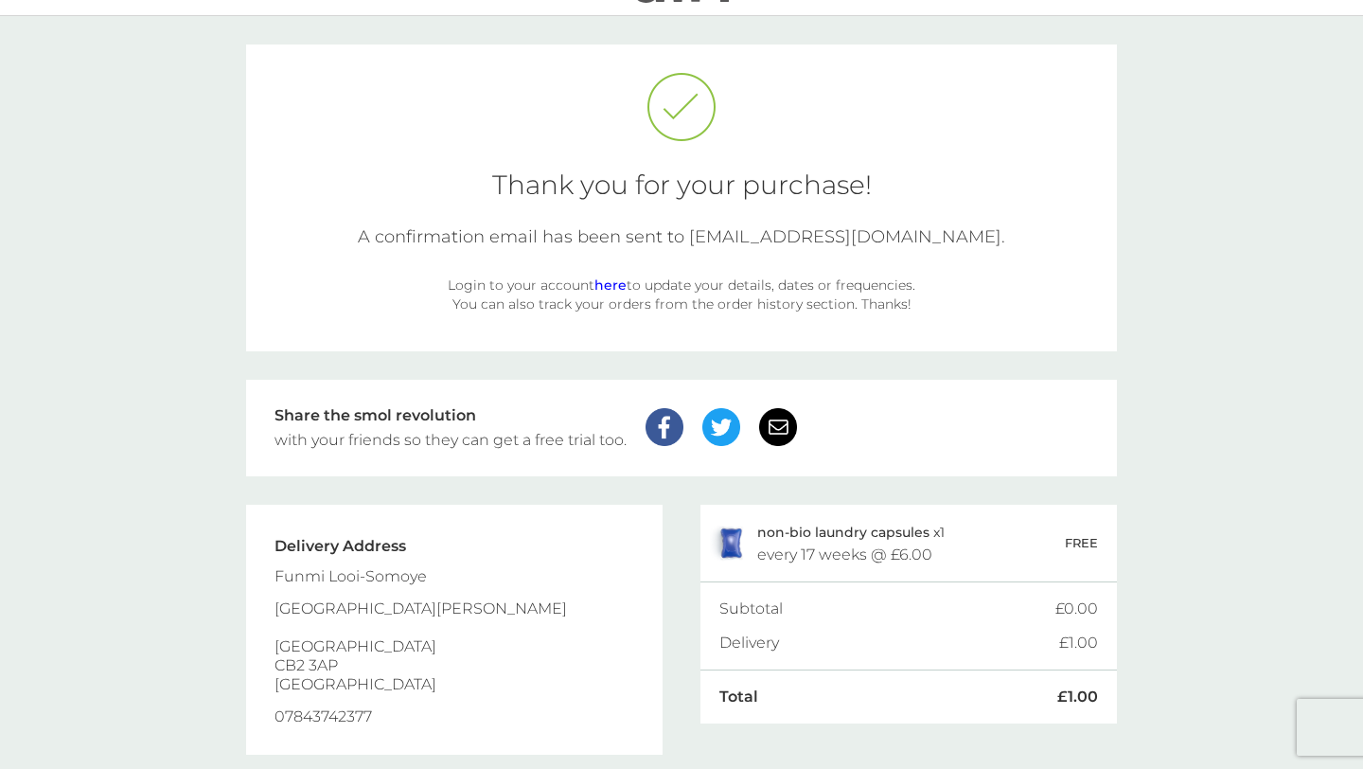
scroll to position [0, 0]
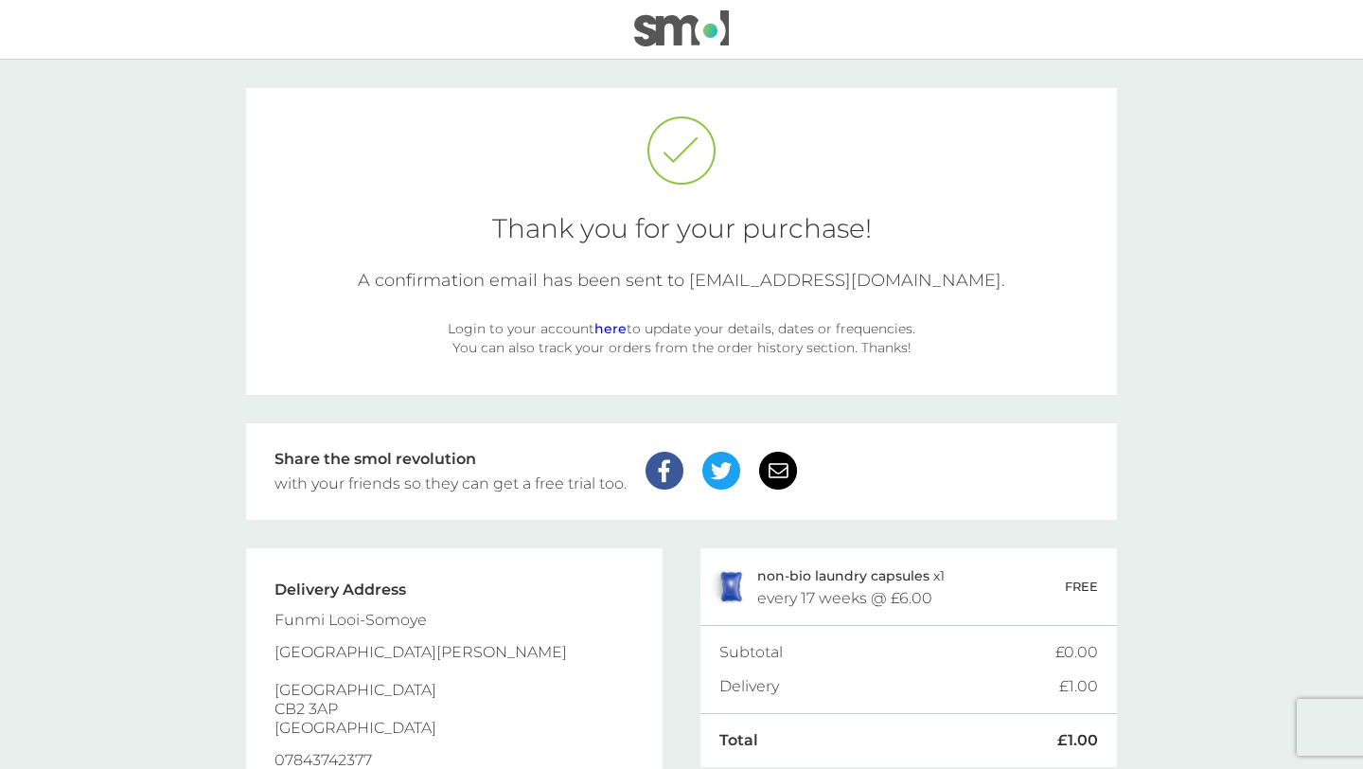
click at [601, 329] on link "here" at bounding box center [611, 328] width 32 height 17
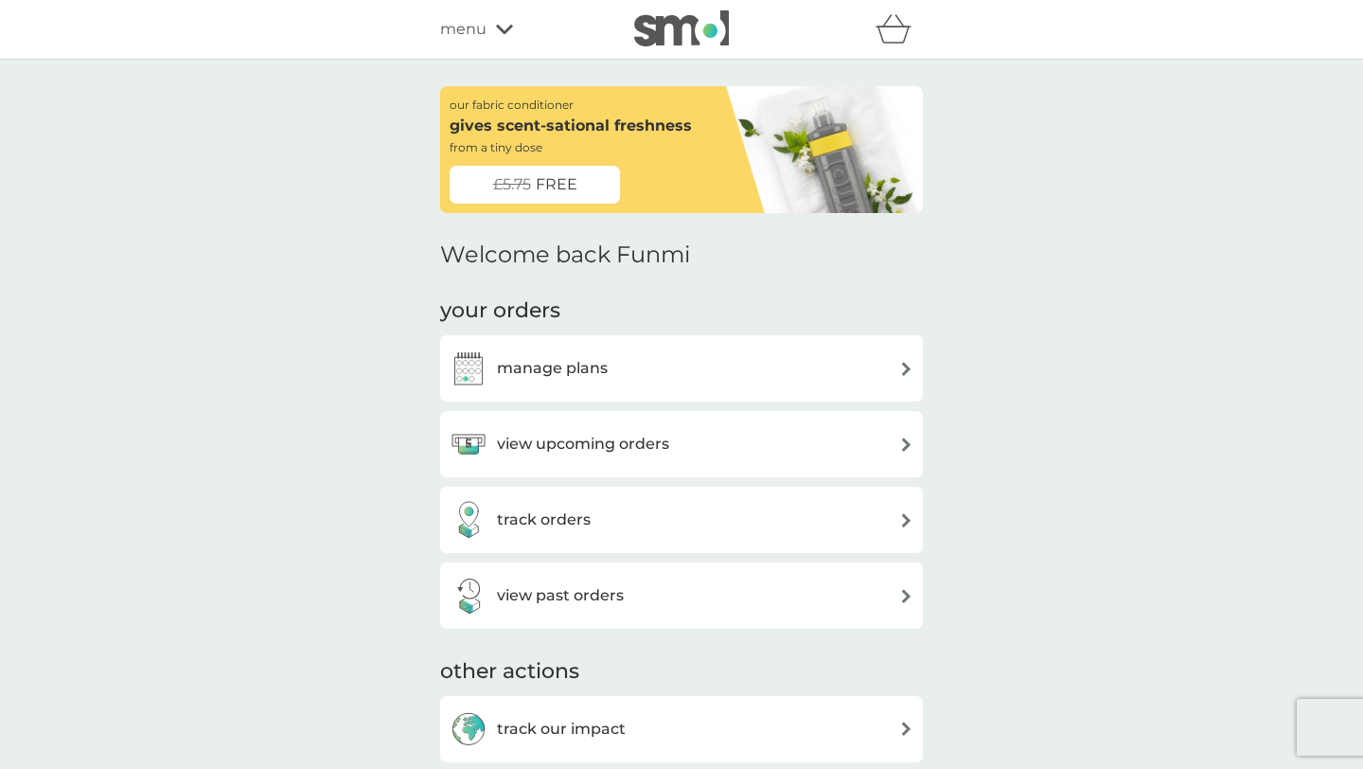
scroll to position [97, 0]
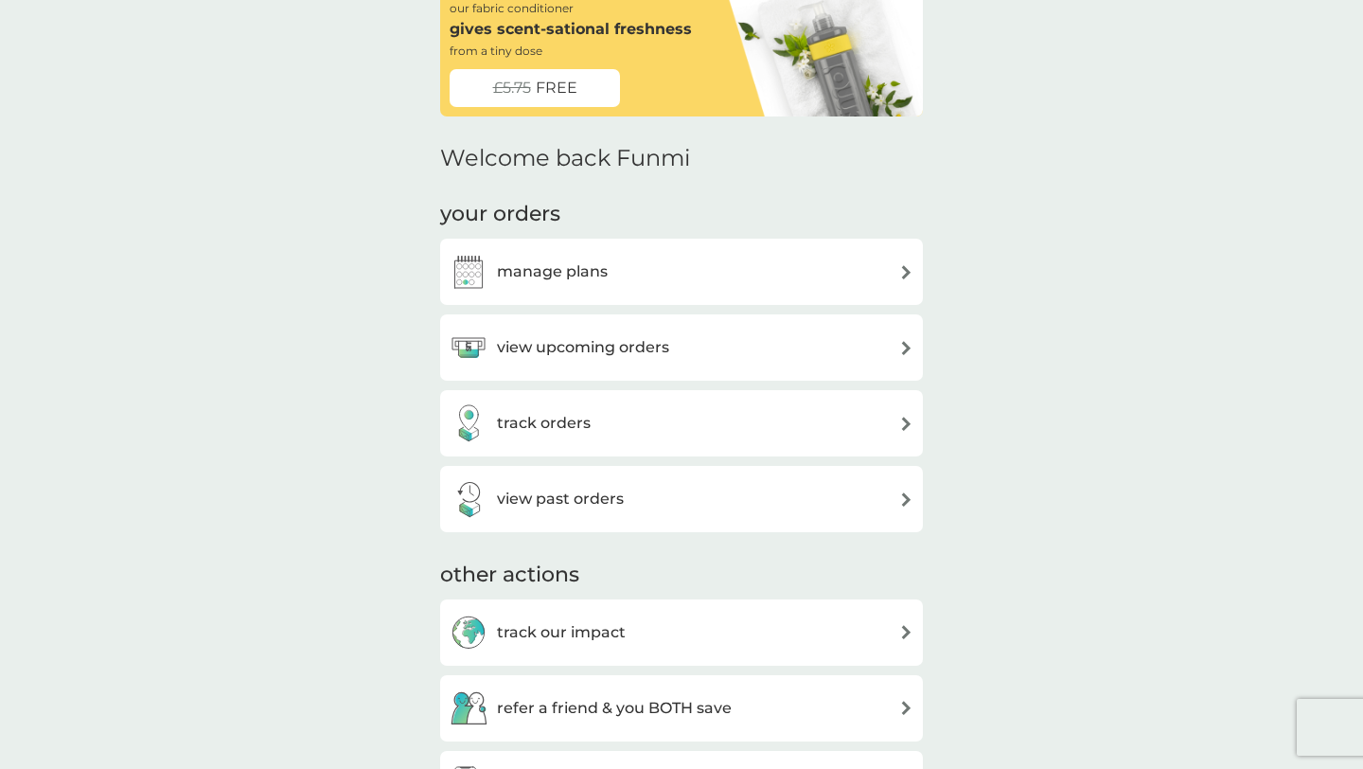
click at [896, 339] on div "view upcoming orders" at bounding box center [682, 348] width 464 height 38
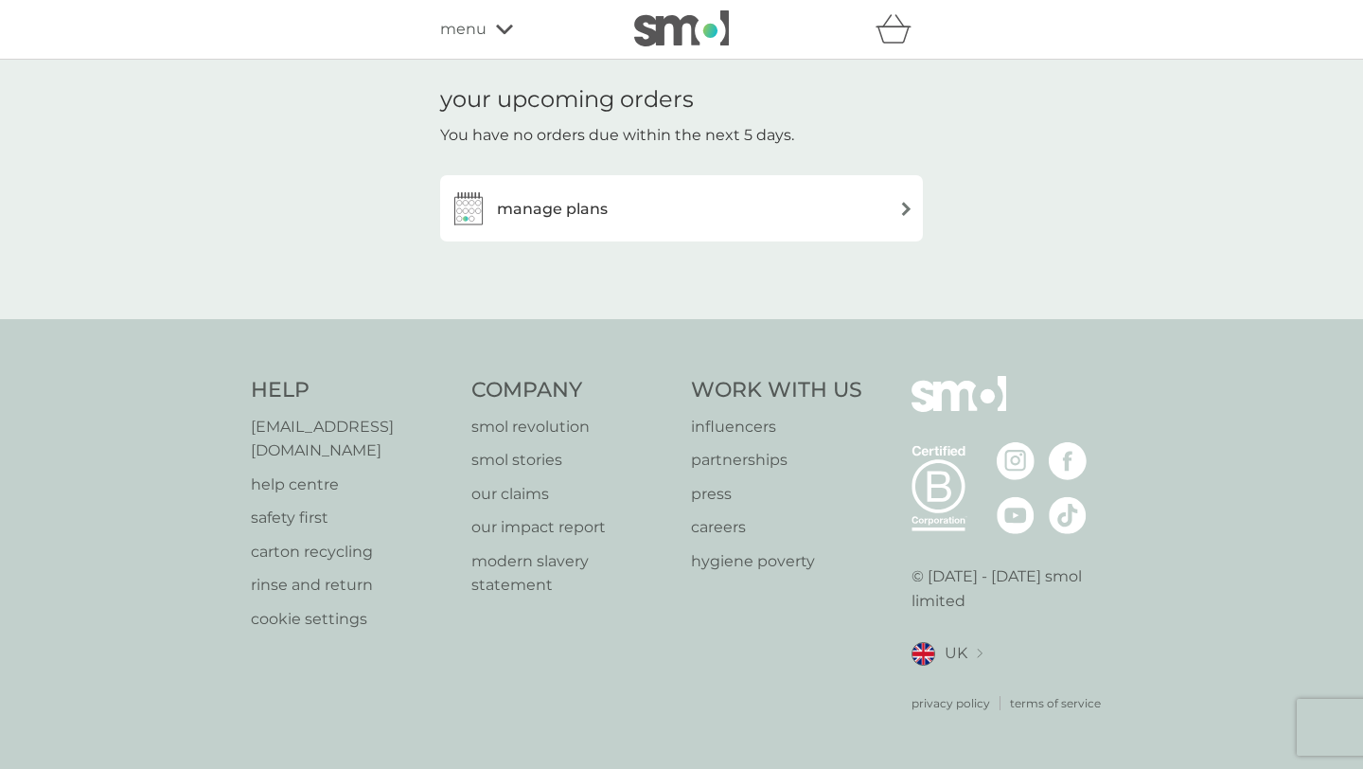
click at [893, 221] on div "manage plans" at bounding box center [682, 208] width 464 height 38
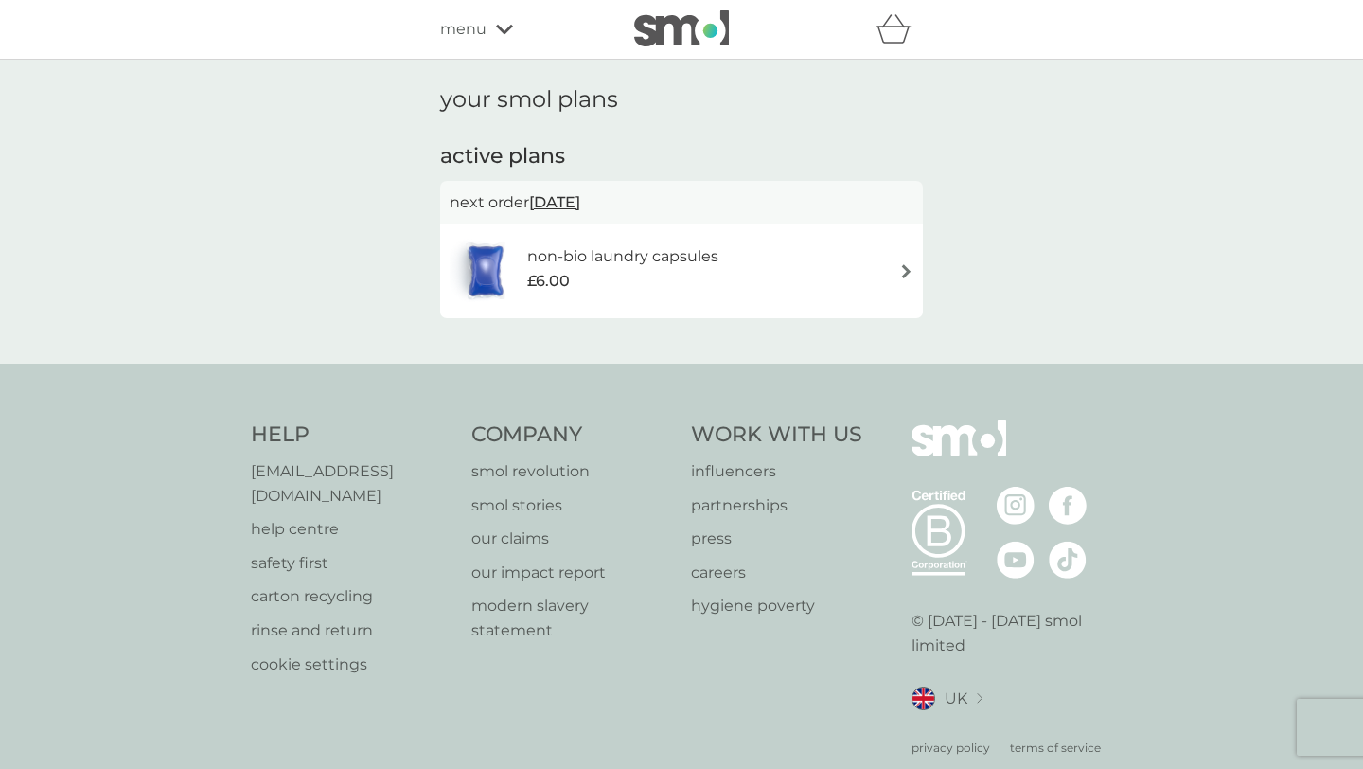
click at [885, 266] on div "non-bio laundry capsules £6.00" at bounding box center [682, 271] width 464 height 66
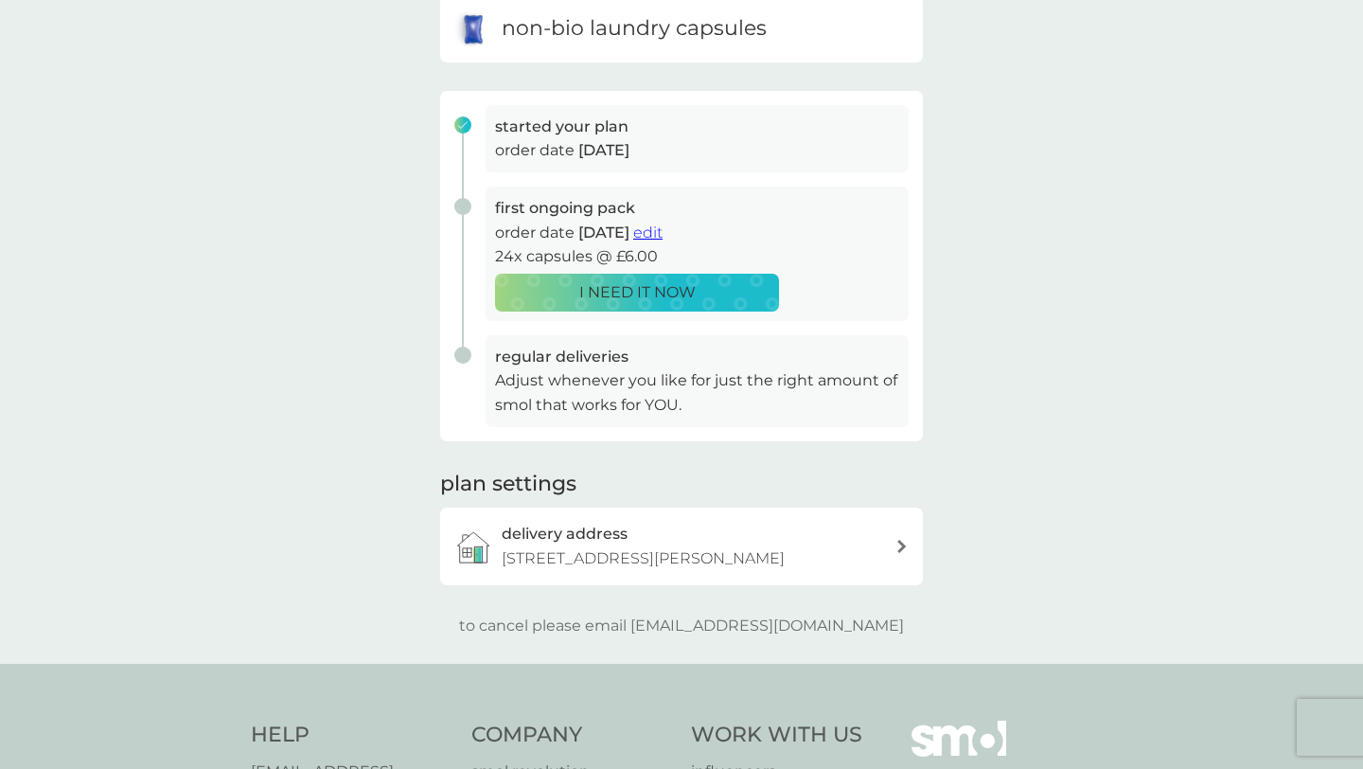
scroll to position [217, 0]
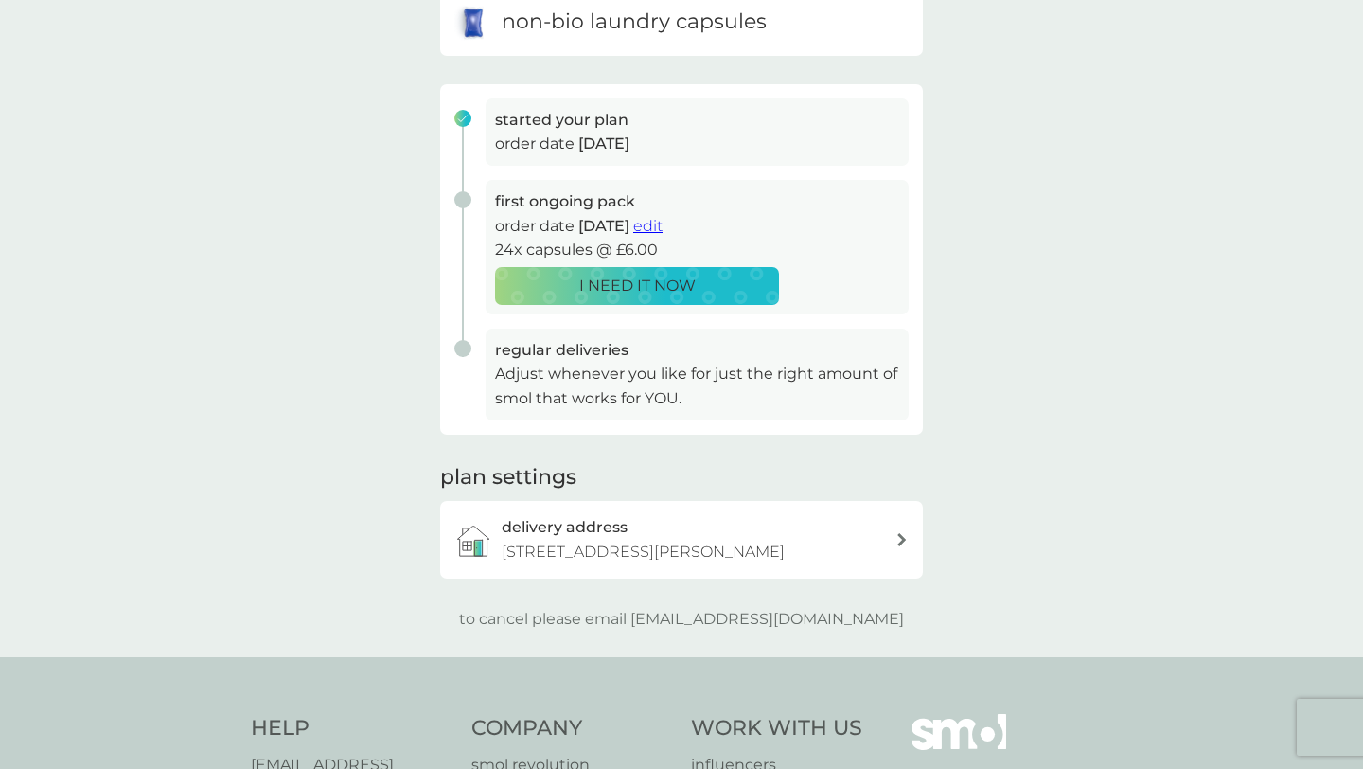
click at [893, 529] on div "delivery address St. Andrews Street, Cambridge, CB2 3AP" at bounding box center [699, 539] width 394 height 48
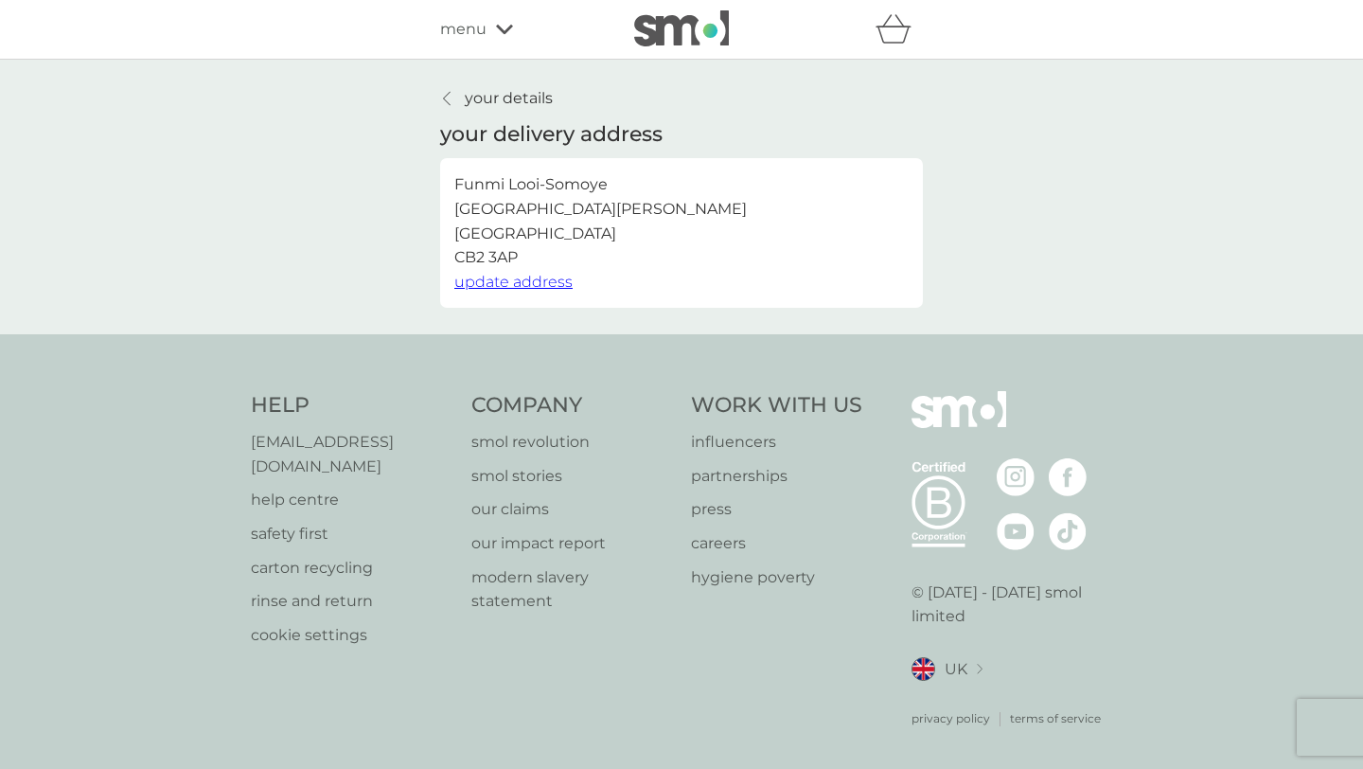
click at [497, 284] on span "update address" at bounding box center [513, 282] width 118 height 18
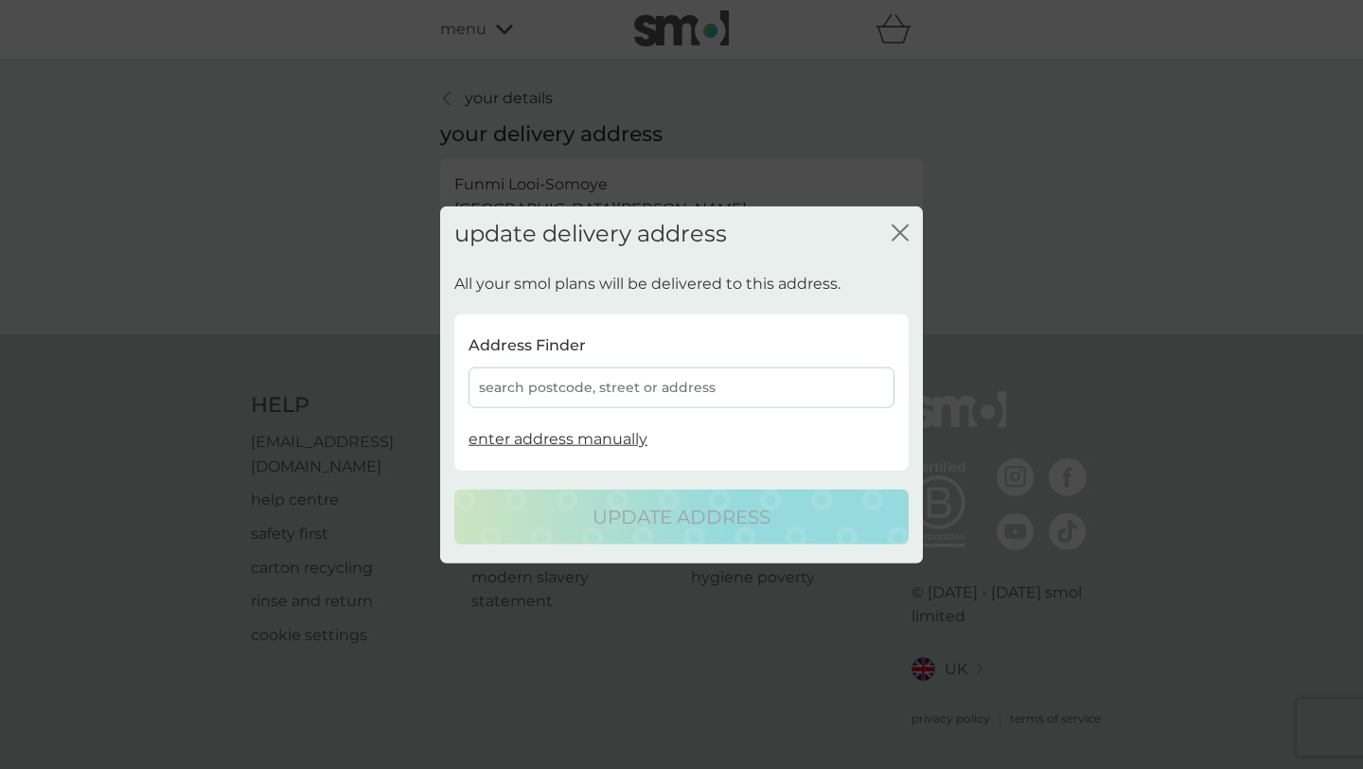
click at [524, 375] on div "search postcode, street or address" at bounding box center [682, 387] width 426 height 41
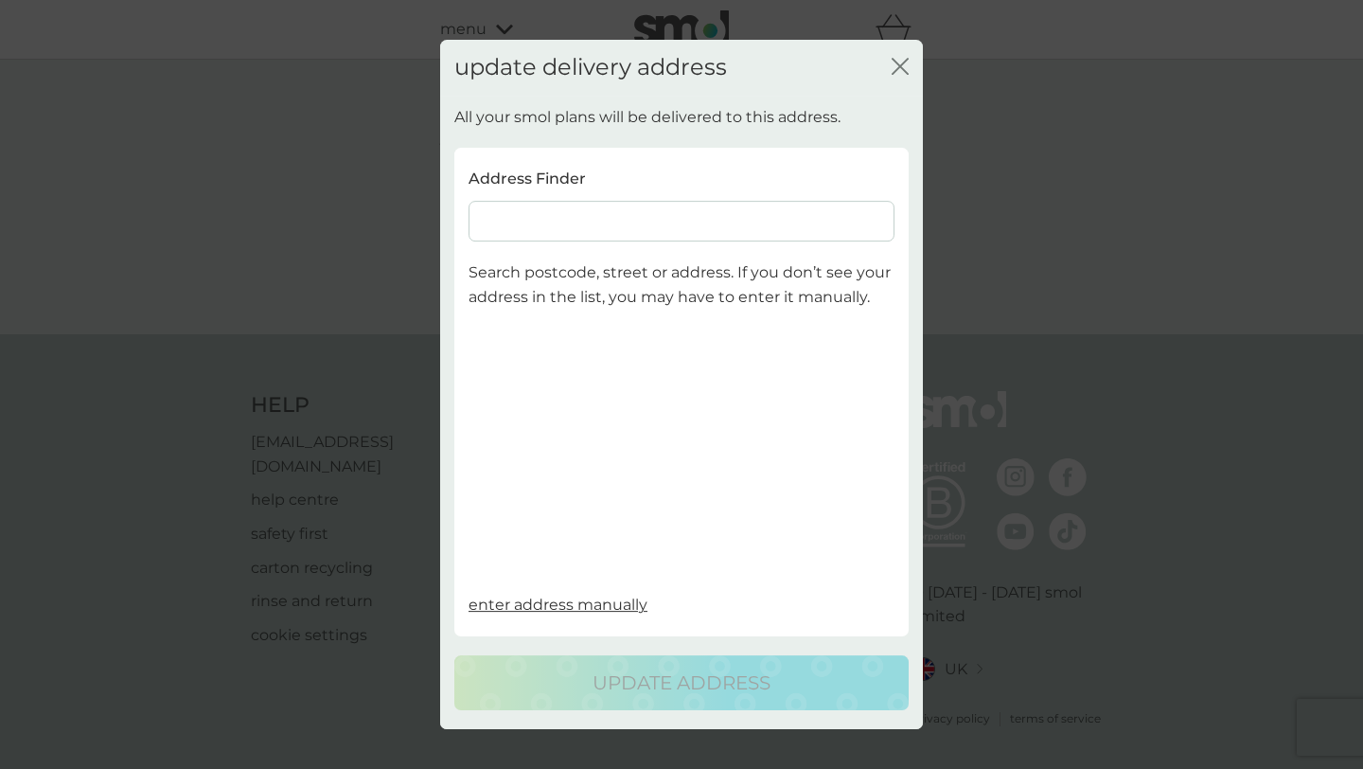
click at [545, 214] on input at bounding box center [682, 221] width 426 height 41
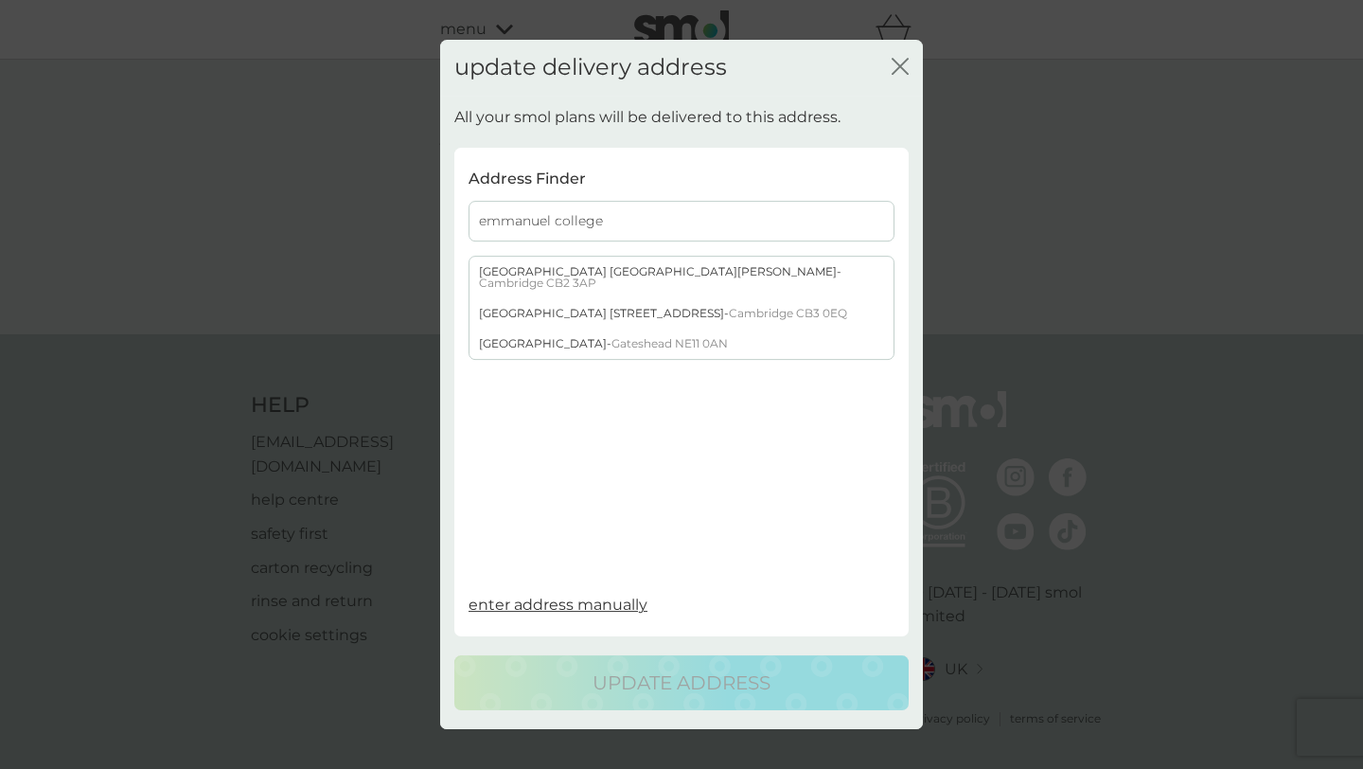
type input "emmanuel college"
click at [547, 275] on div "Emmanuel College St. Andrews Street - Cambridge CB2 3AP" at bounding box center [682, 278] width 424 height 42
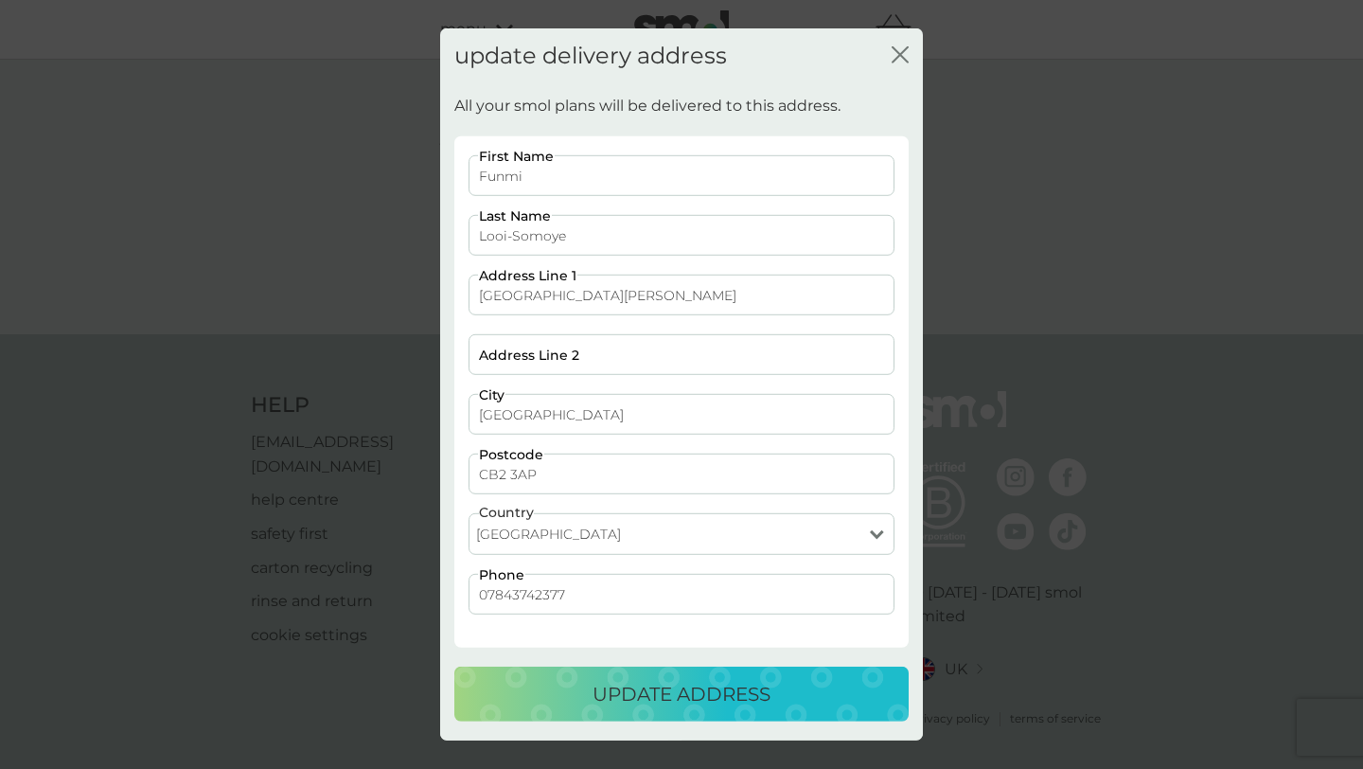
click at [476, 301] on input "[GEOGRAPHIC_DATA][PERSON_NAME]" at bounding box center [682, 295] width 426 height 41
type input "Emmanuel College St. Andrews Street"
click at [611, 718] on button "update address" at bounding box center [681, 693] width 454 height 55
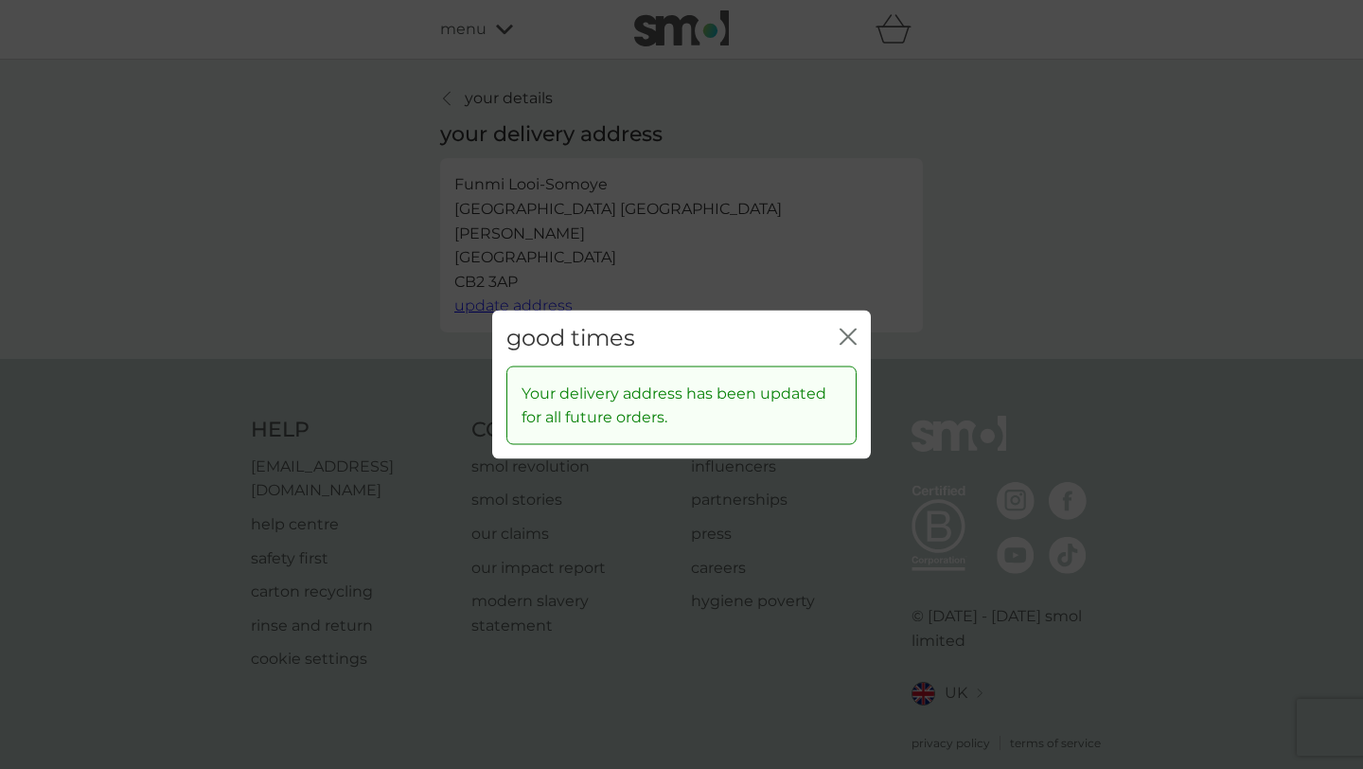
click at [845, 341] on icon "close" at bounding box center [848, 337] width 17 height 17
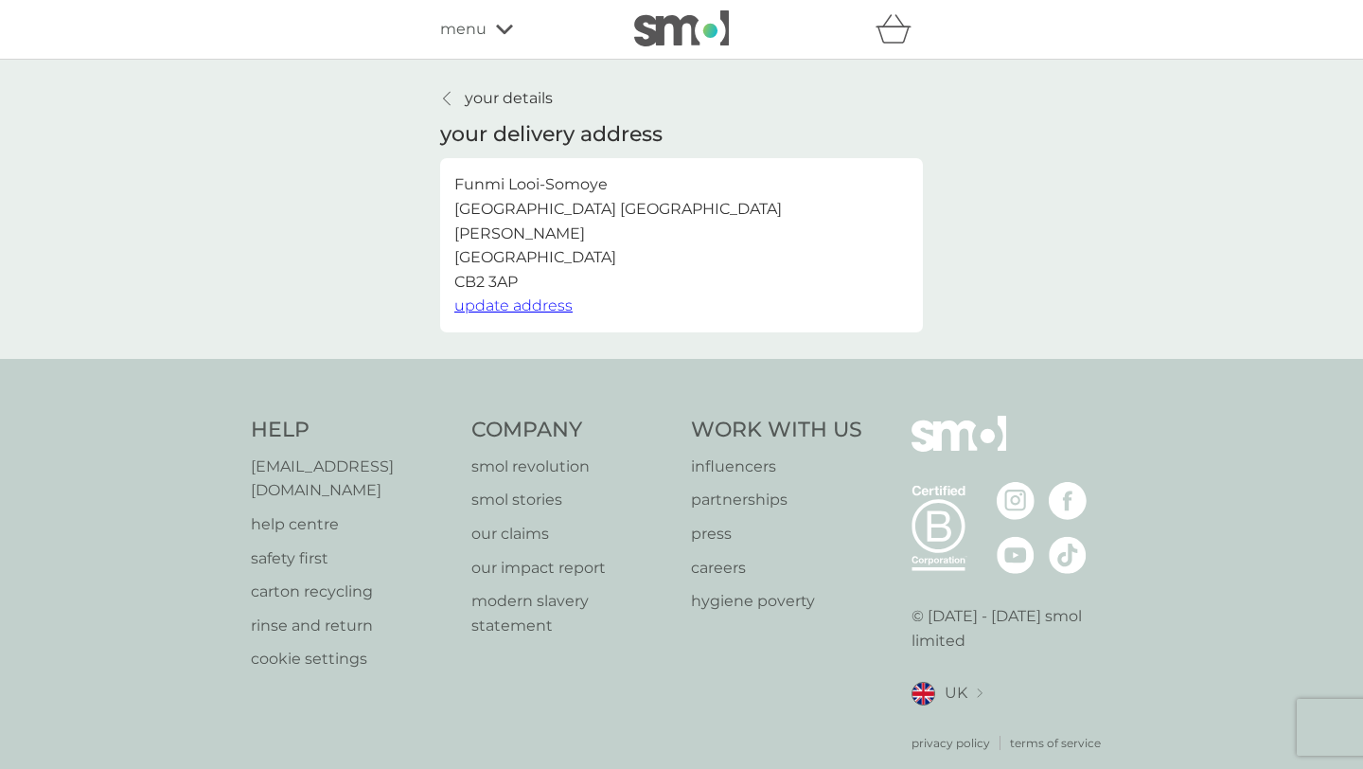
click at [518, 80] on div "your details your delivery address Funmi Looi-Somoye Emmanuel College St. Andre…" at bounding box center [681, 209] width 1363 height 299
click at [505, 91] on p "your details" at bounding box center [509, 98] width 88 height 25
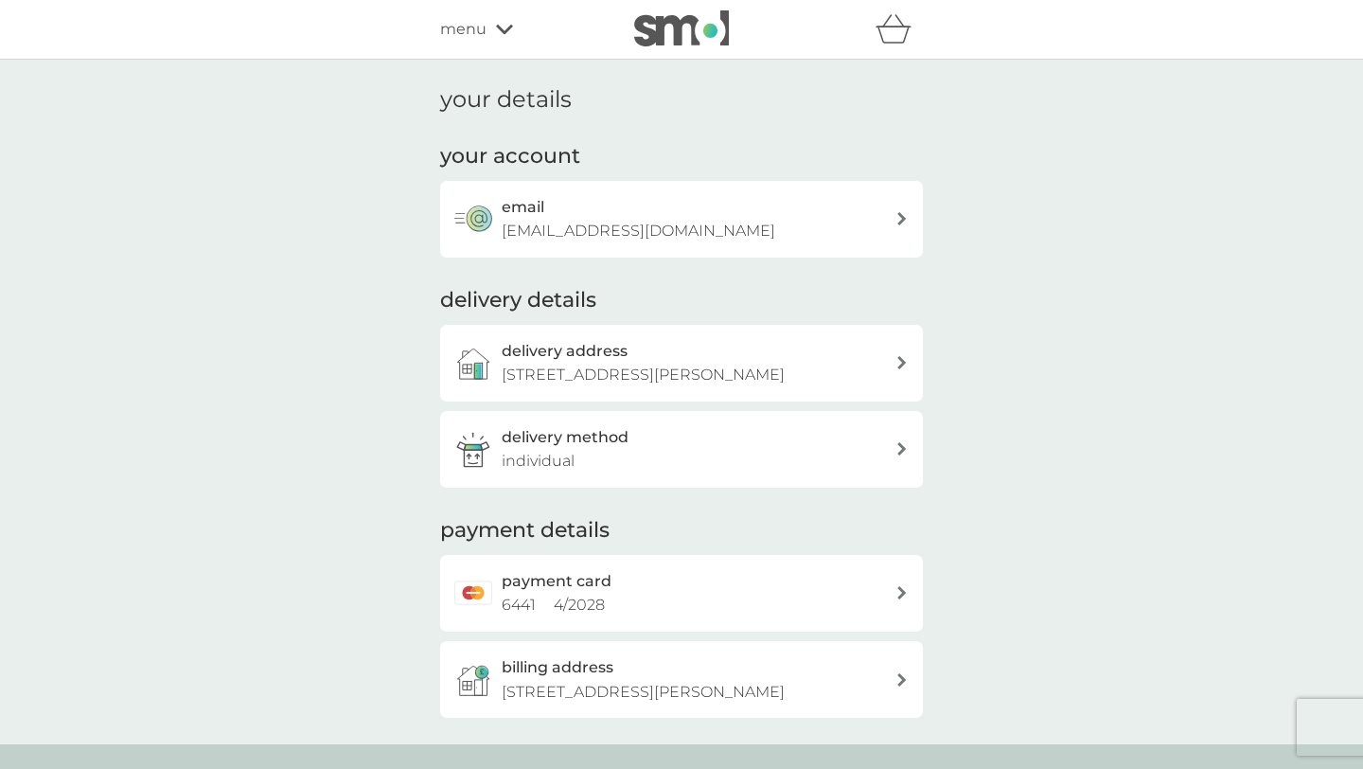
click at [475, 36] on span "menu" at bounding box center [463, 29] width 46 height 25
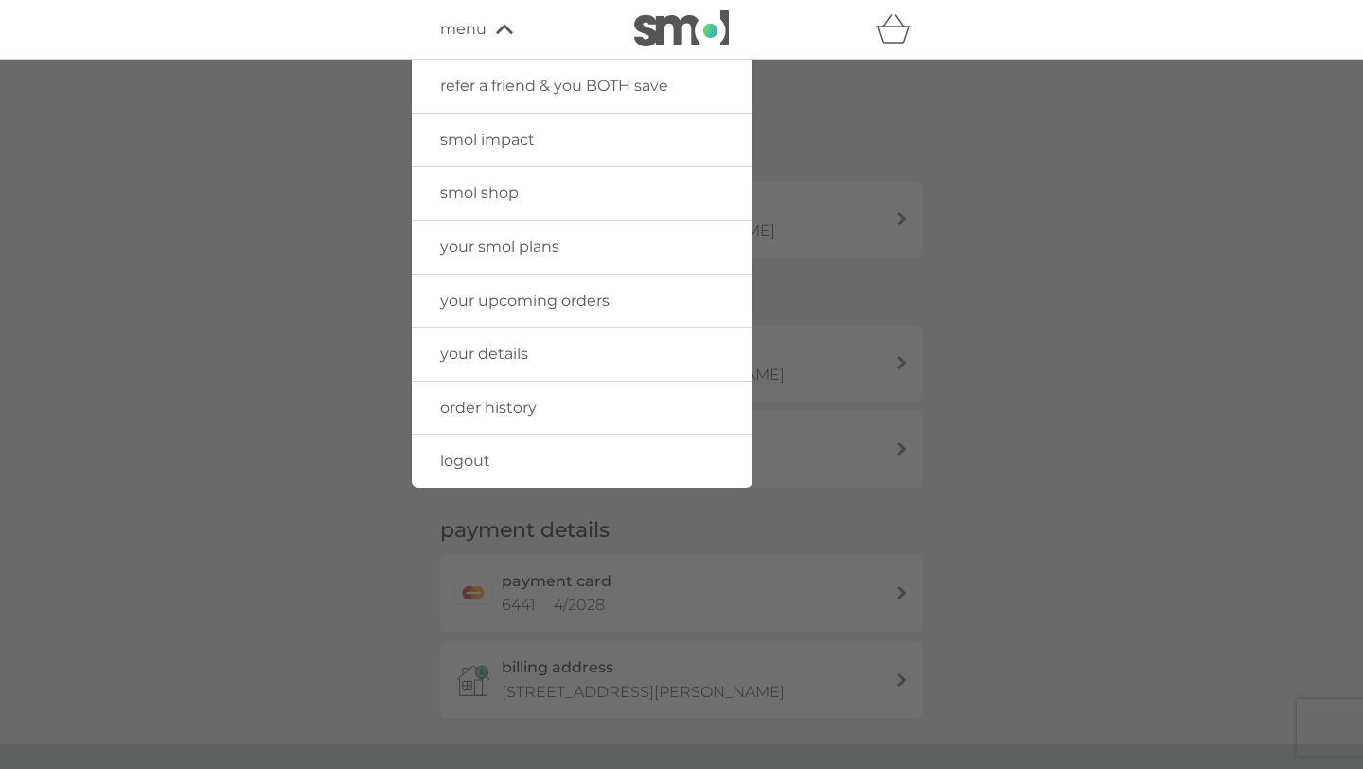
click at [490, 413] on span "order history" at bounding box center [488, 408] width 97 height 18
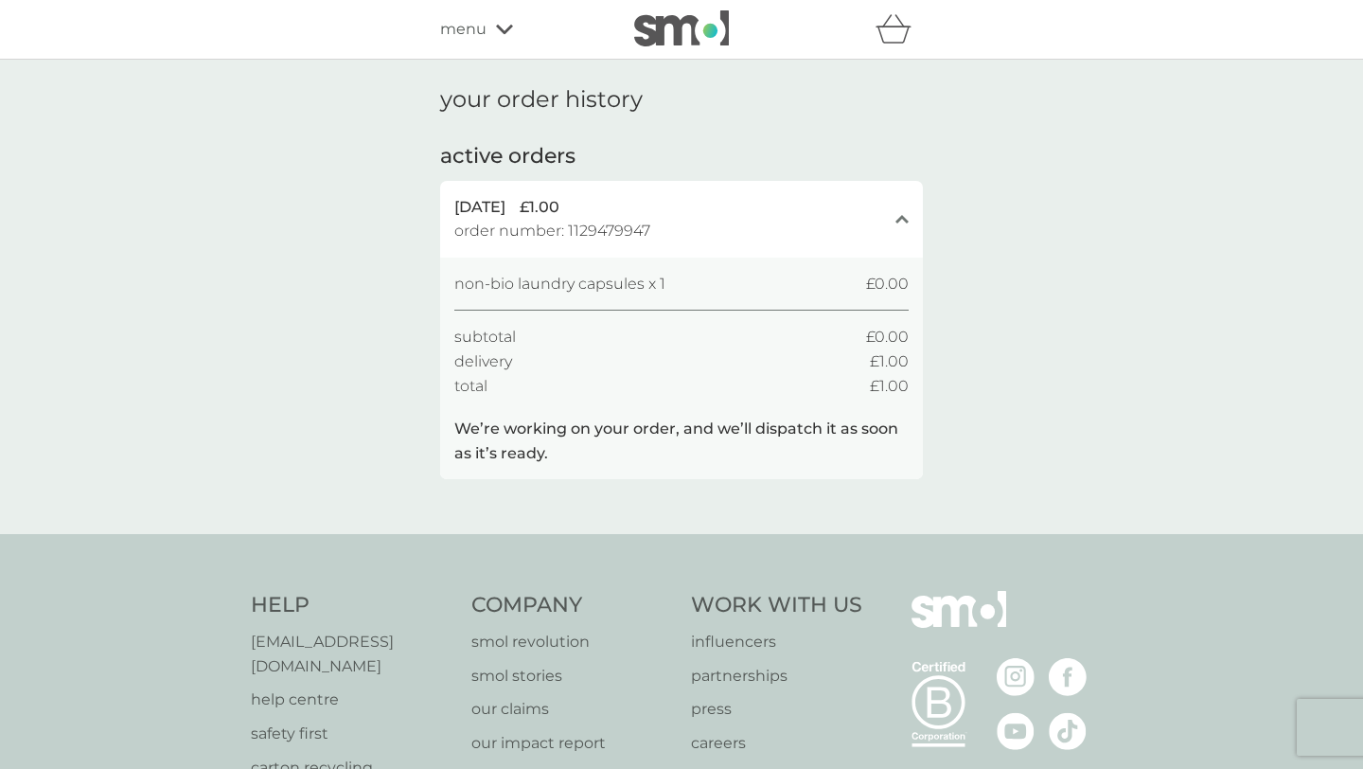
click at [566, 228] on span "order number: 1129479947" at bounding box center [552, 231] width 196 height 25
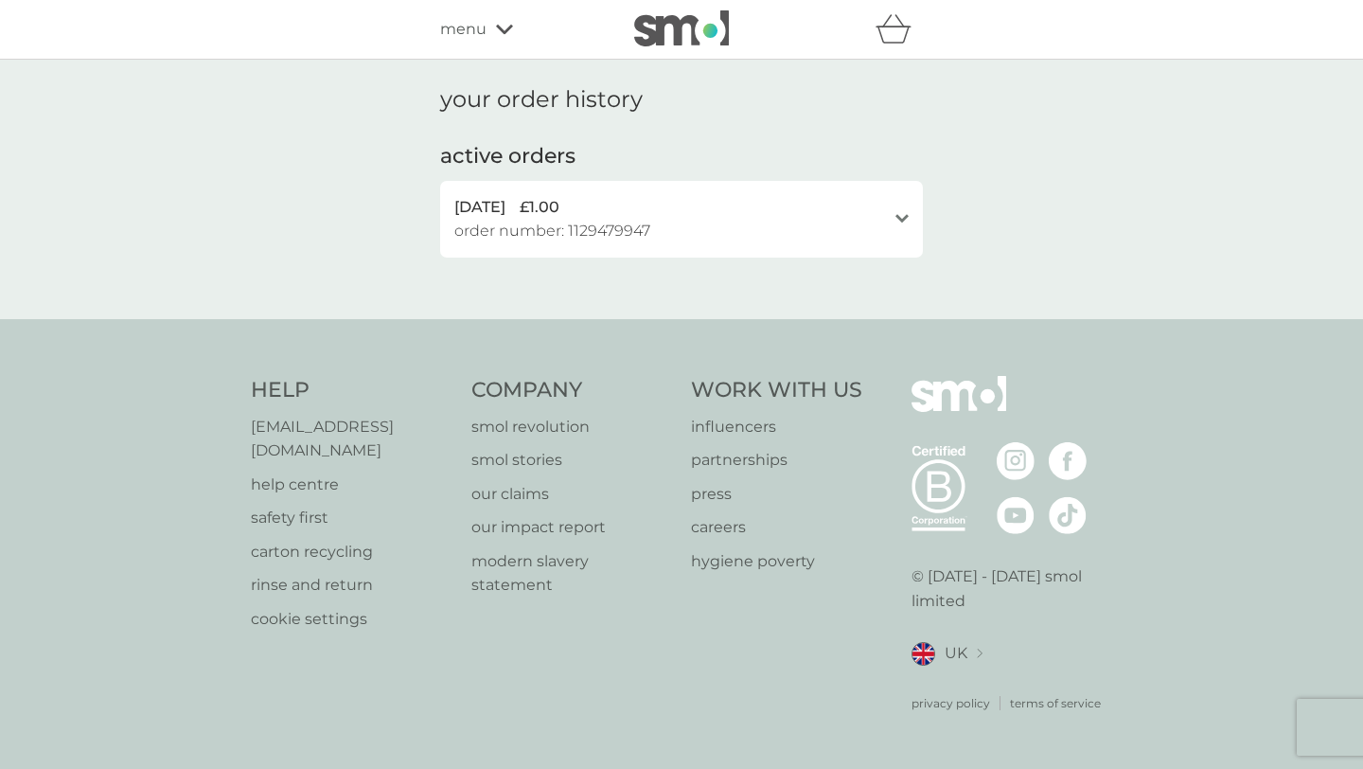
click at [566, 228] on span "order number: 1129479947" at bounding box center [552, 231] width 196 height 25
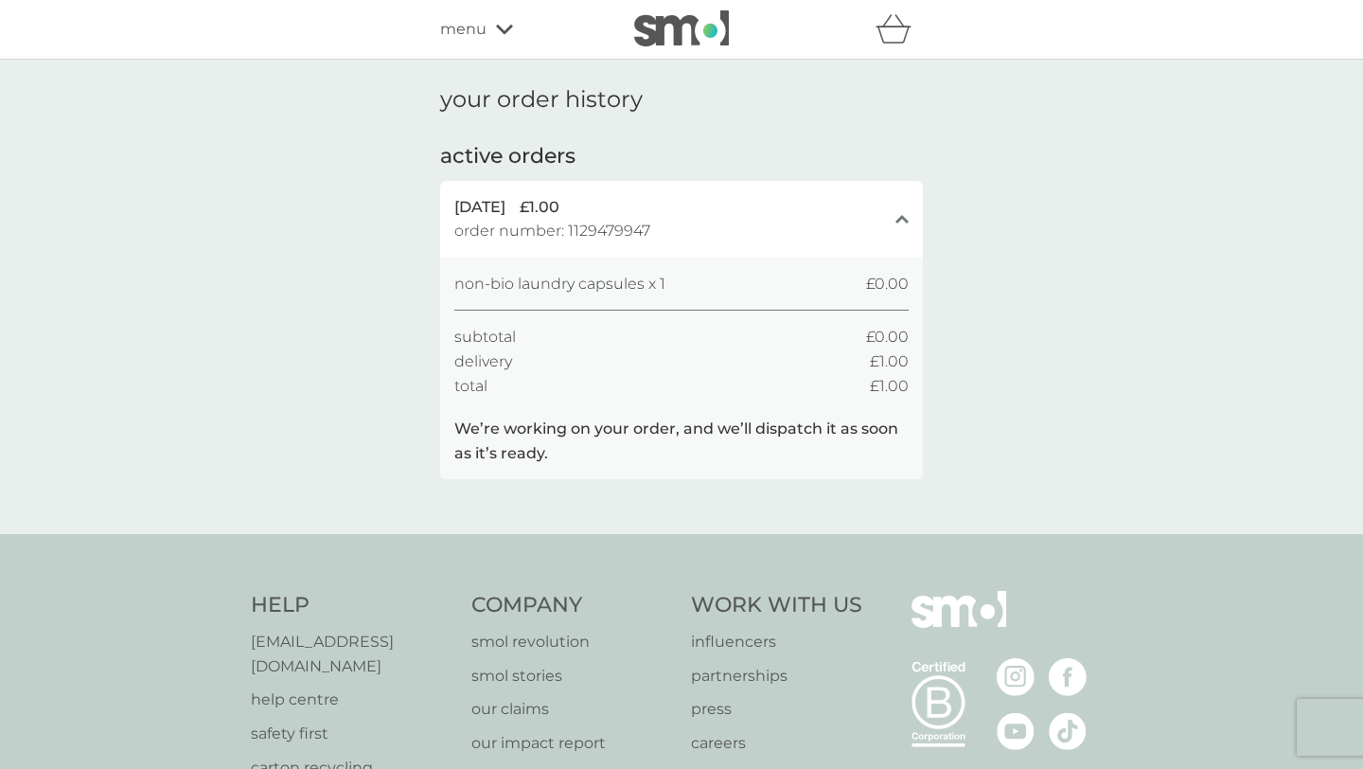
click at [598, 417] on p "We’re working on your order, and we’ll dispatch it as soon as it’s ready." at bounding box center [681, 441] width 454 height 48
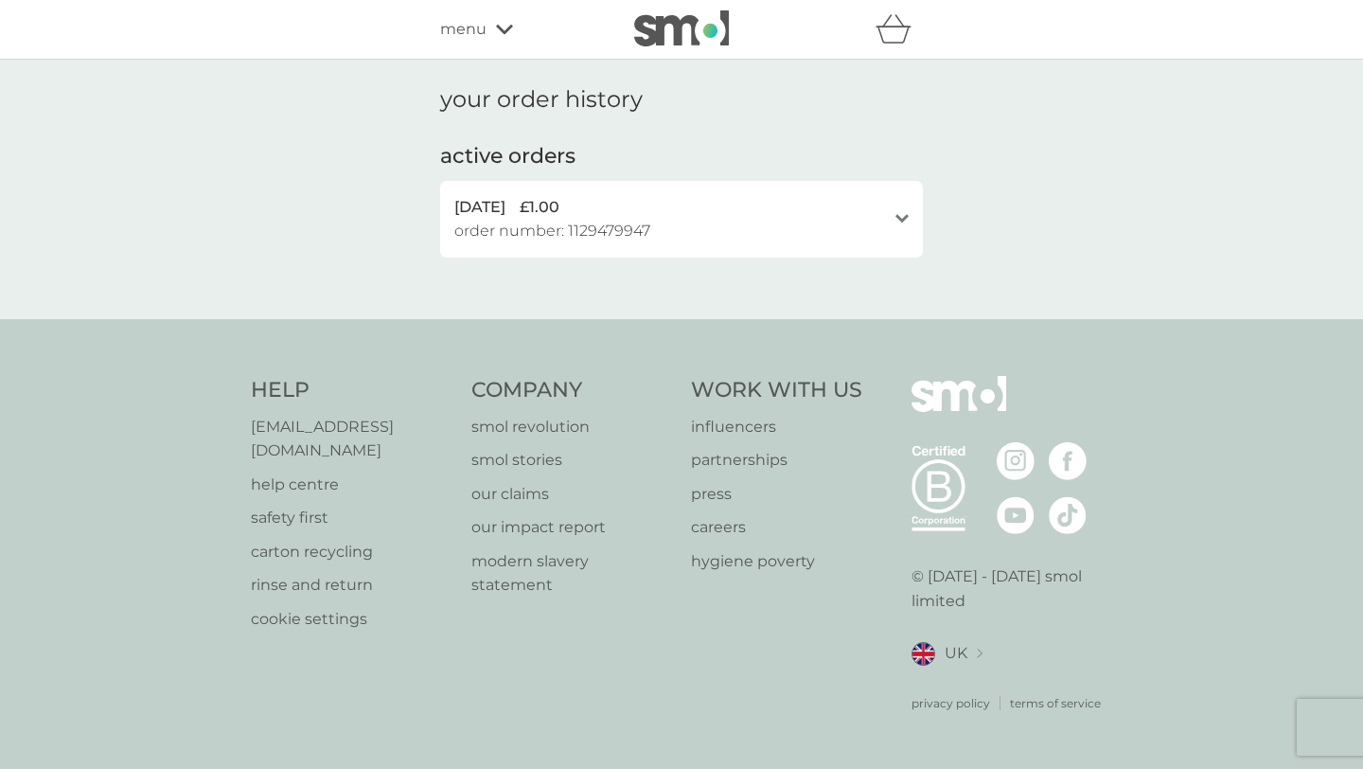
click at [607, 189] on div "8 Oct 2025 £1.00 order number: 1129479947 open" at bounding box center [681, 219] width 483 height 77
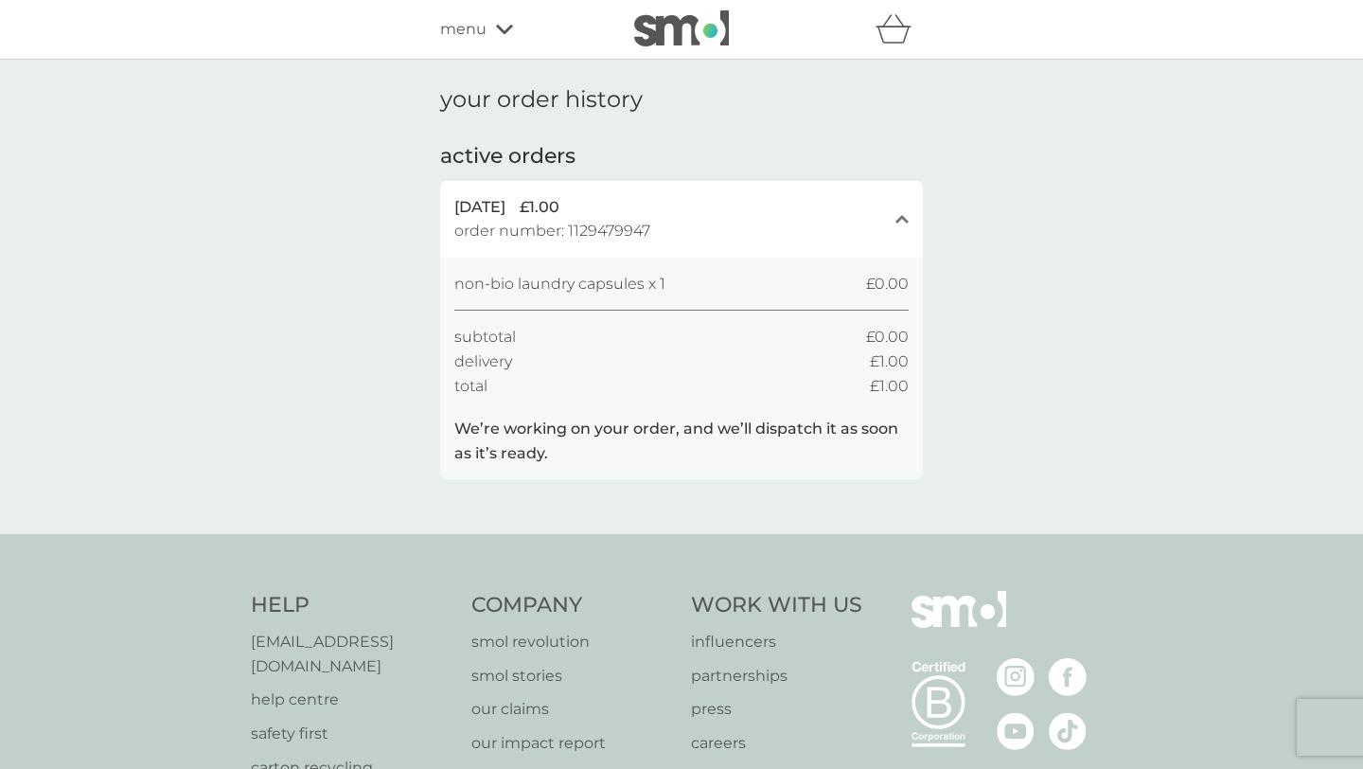
scroll to position [92, 0]
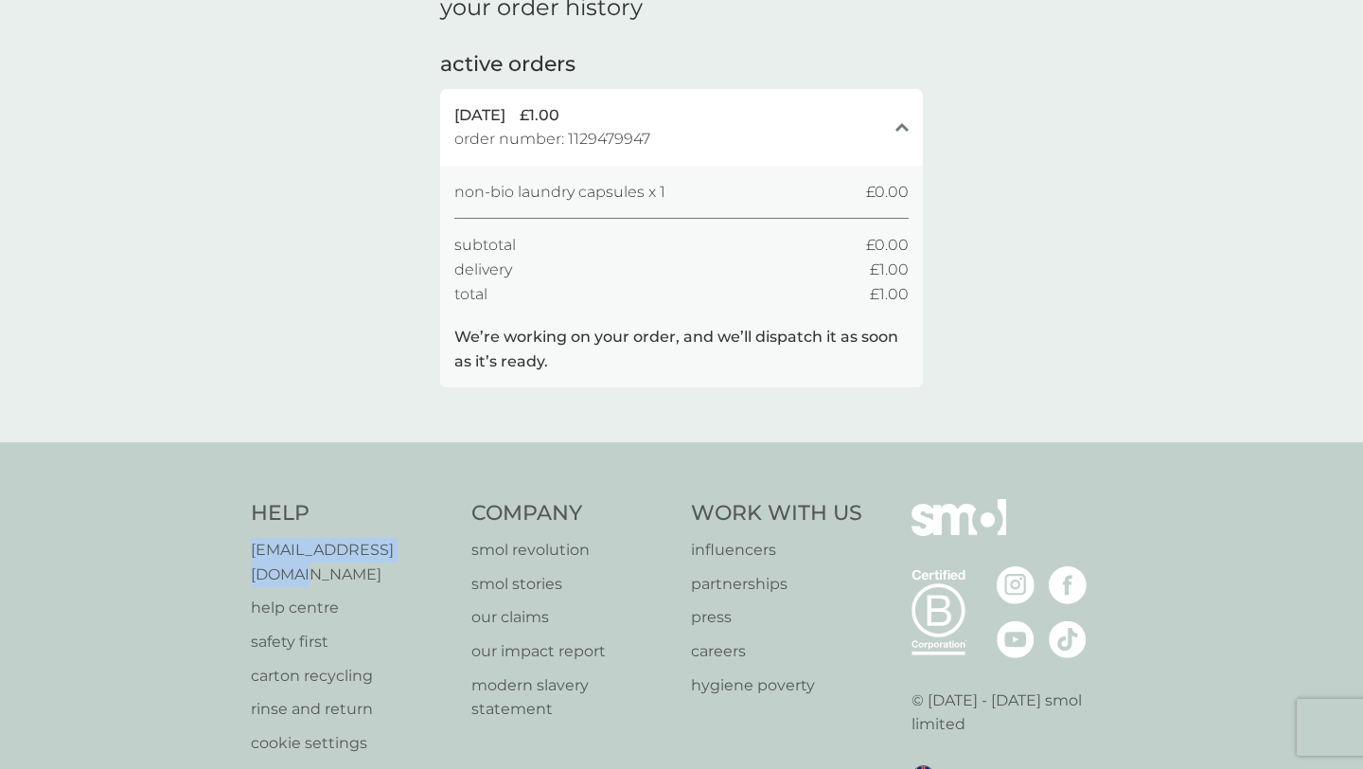
drag, startPoint x: 231, startPoint y: 542, endPoint x: 441, endPoint y: 547, distance: 210.2
click at [440, 547] on div "Help help@smolproducts.com help centre safety first carton recycling rinse and …" at bounding box center [681, 667] width 1363 height 450
copy p "help@smolproducts.com"
